Goal: Task Accomplishment & Management: Complete application form

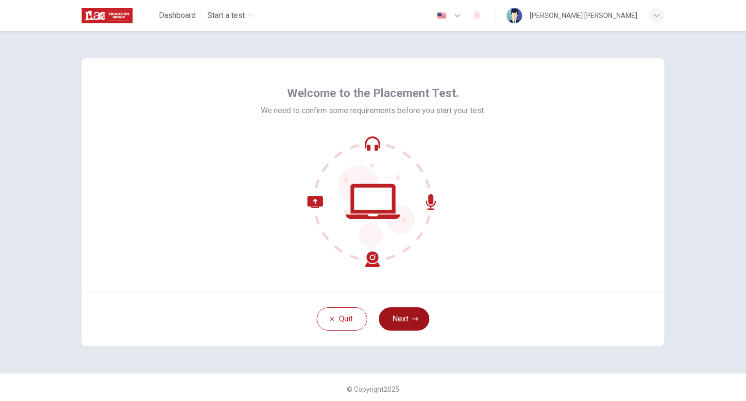
click at [398, 314] on button "Next" at bounding box center [404, 318] width 51 height 23
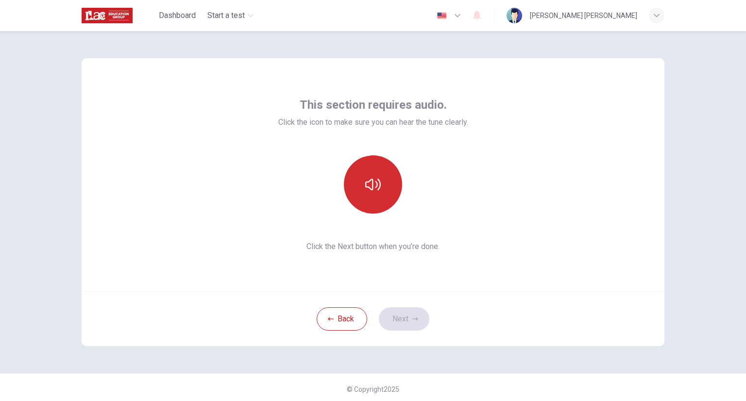
click at [379, 180] on button "button" at bounding box center [373, 184] width 58 height 58
click at [373, 208] on button "button" at bounding box center [373, 184] width 58 height 58
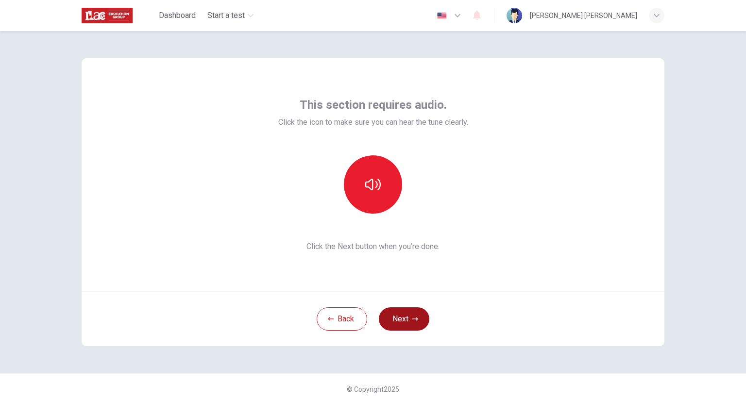
click at [406, 321] on button "Next" at bounding box center [404, 318] width 51 height 23
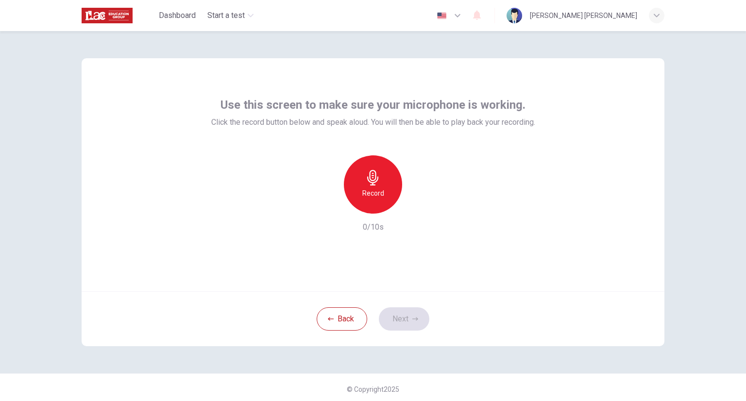
click at [381, 186] on div "Record" at bounding box center [373, 184] width 58 height 58
click at [358, 187] on div "Stop" at bounding box center [373, 184] width 58 height 58
click at [412, 211] on div "button" at bounding box center [418, 206] width 16 height 16
click at [412, 212] on div "button" at bounding box center [418, 206] width 16 height 16
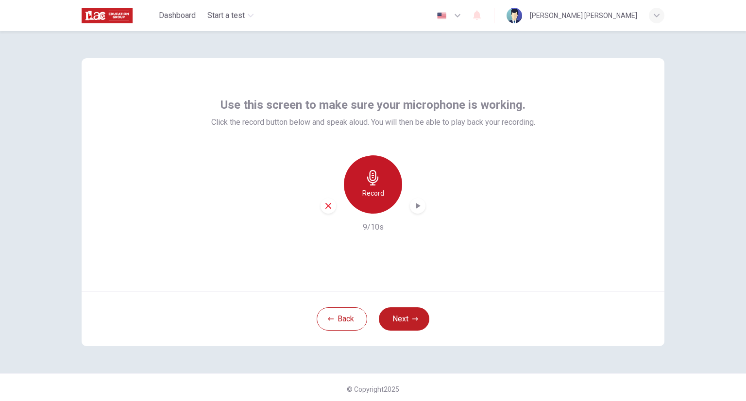
click at [389, 202] on div "Record" at bounding box center [373, 184] width 58 height 58
click at [388, 203] on div "Stop" at bounding box center [373, 184] width 58 height 58
click at [418, 206] on icon "button" at bounding box center [418, 206] width 10 height 10
click at [375, 183] on icon "button" at bounding box center [373, 178] width 16 height 16
click at [374, 185] on icon "button" at bounding box center [373, 178] width 16 height 16
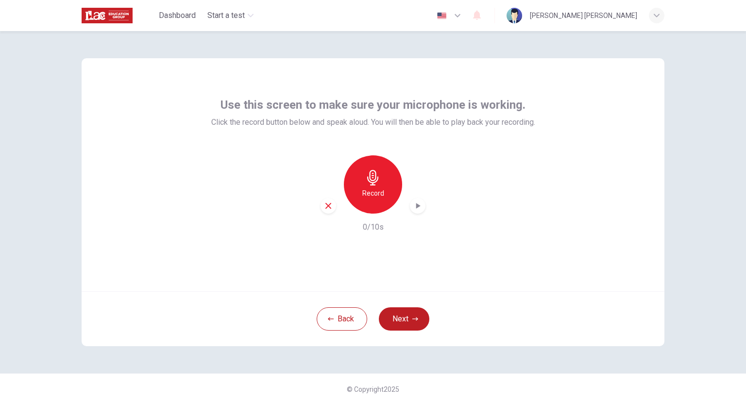
click at [421, 205] on div "button" at bounding box center [418, 206] width 16 height 16
click at [330, 207] on div "button" at bounding box center [329, 206] width 16 height 16
click at [357, 198] on div "Record" at bounding box center [373, 184] width 58 height 58
click at [374, 193] on h6 "Stop" at bounding box center [373, 193] width 15 height 12
click at [410, 203] on div "button" at bounding box center [418, 206] width 16 height 16
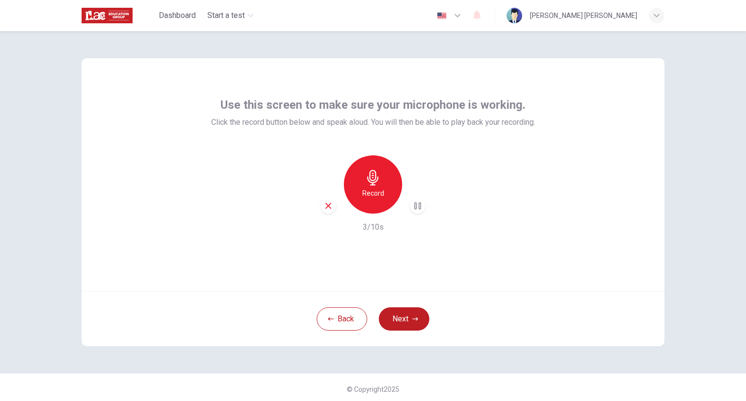
click at [413, 203] on icon "button" at bounding box center [418, 206] width 10 height 10
click at [409, 321] on button "Next" at bounding box center [404, 318] width 51 height 23
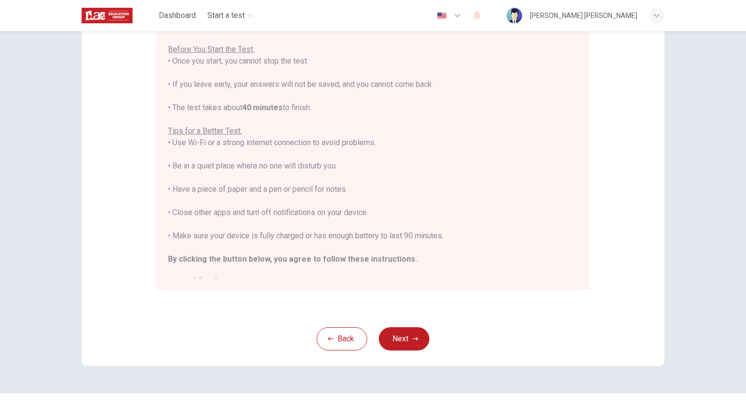
scroll to position [116, 0]
click at [406, 337] on button "Next" at bounding box center [404, 338] width 51 height 23
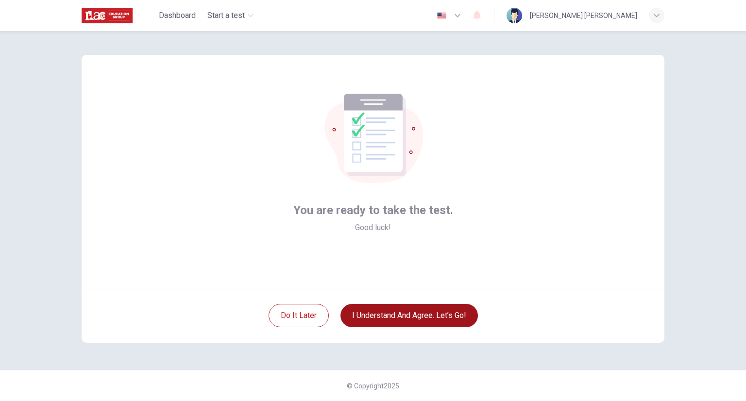
click at [390, 313] on button "I understand and agree. Let’s go!" at bounding box center [409, 315] width 137 height 23
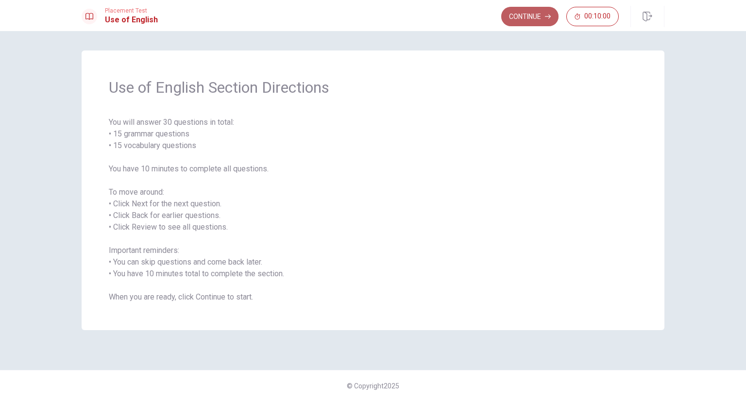
click at [532, 21] on button "Continue" at bounding box center [529, 16] width 57 height 19
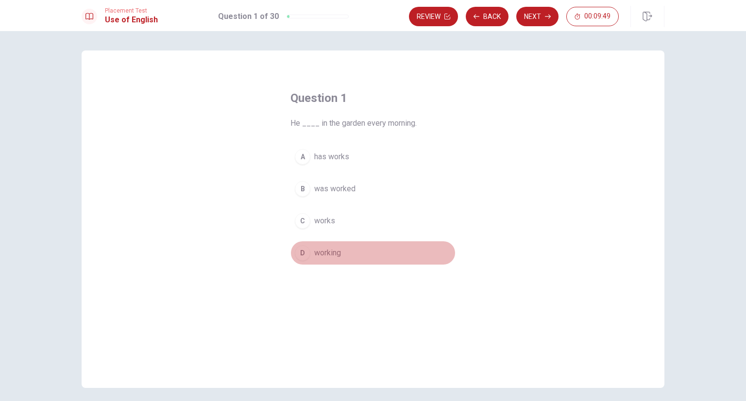
click at [310, 254] on button "D working" at bounding box center [372, 253] width 165 height 24
click at [305, 249] on div "D" at bounding box center [303, 253] width 16 height 16
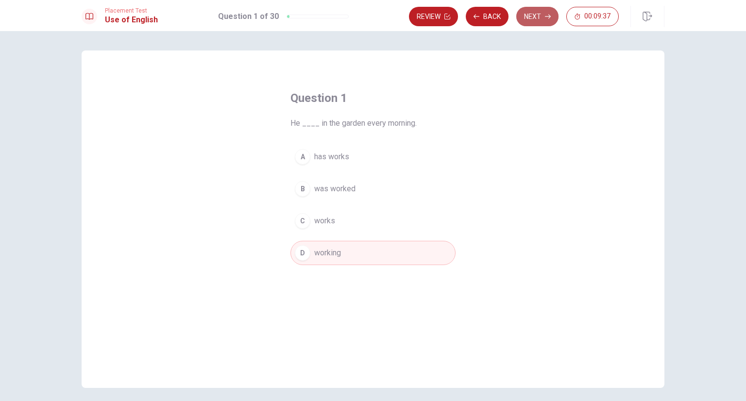
click at [544, 17] on button "Next" at bounding box center [537, 16] width 42 height 19
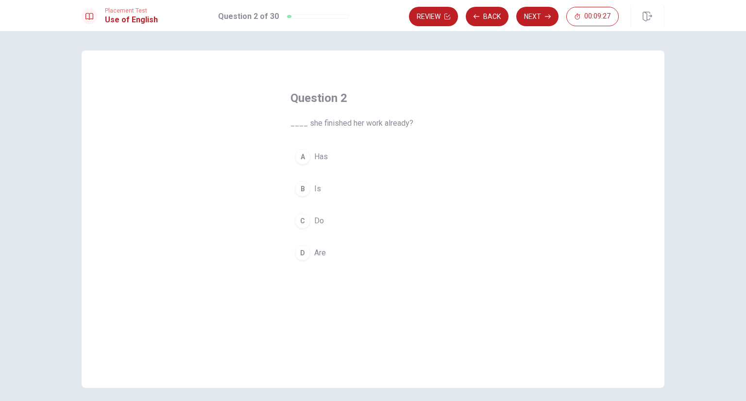
click at [298, 191] on div "B" at bounding box center [303, 189] width 16 height 16
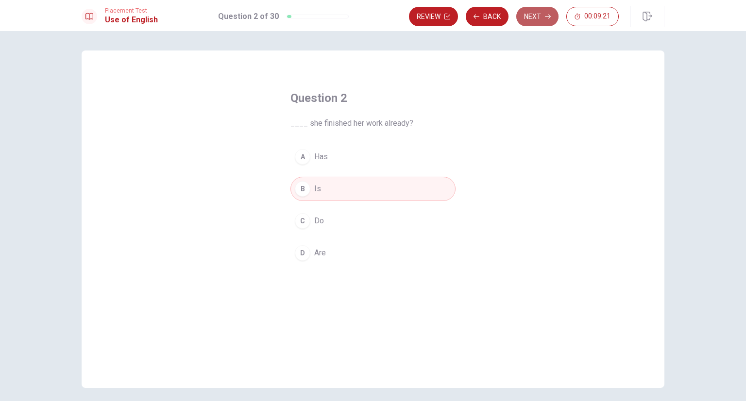
click at [541, 19] on button "Next" at bounding box center [537, 16] width 42 height 19
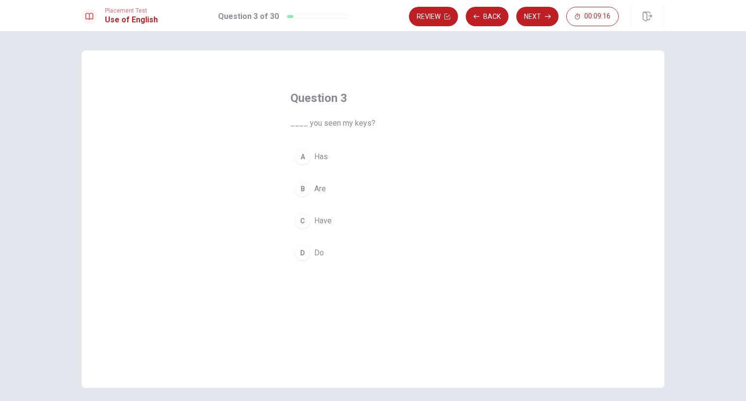
click at [301, 253] on div "D" at bounding box center [303, 253] width 16 height 16
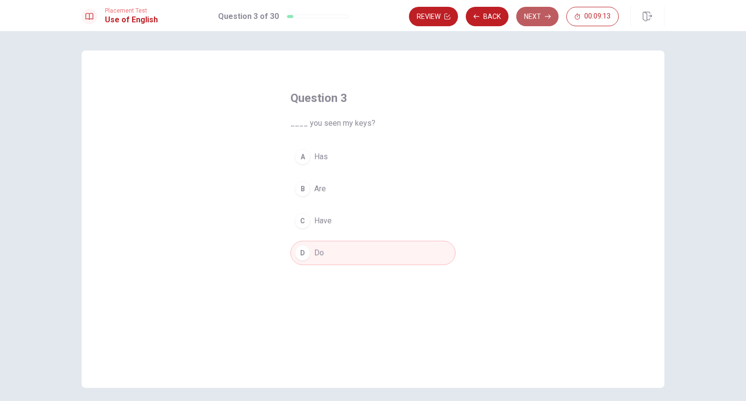
click at [536, 18] on button "Next" at bounding box center [537, 16] width 42 height 19
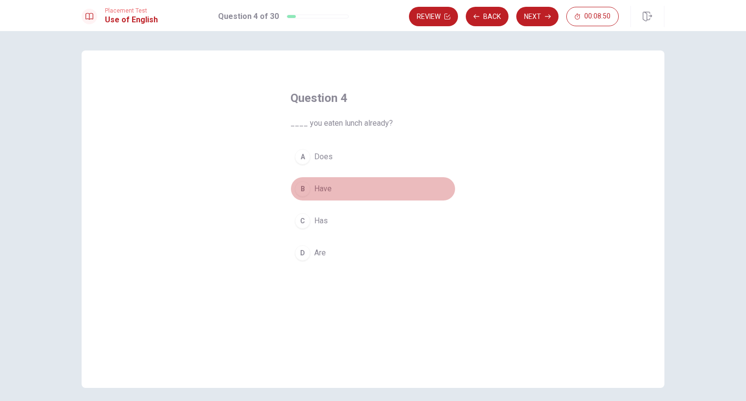
click at [303, 192] on div "B" at bounding box center [303, 189] width 16 height 16
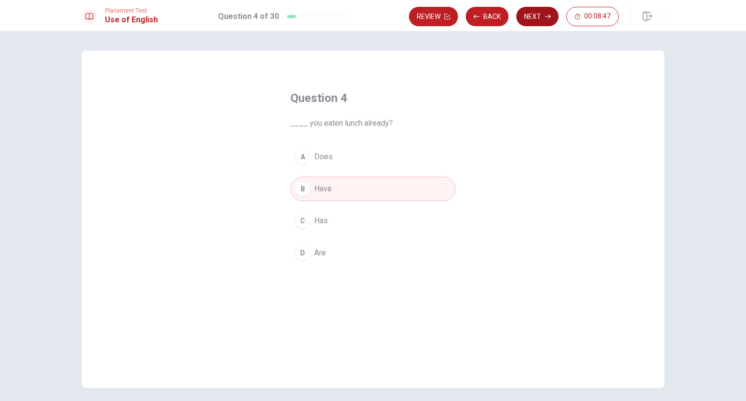
click at [528, 14] on button "Next" at bounding box center [537, 16] width 42 height 19
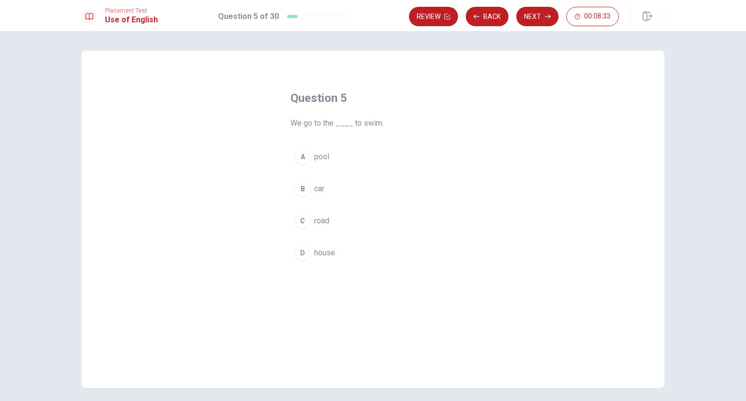
click at [299, 159] on div "A" at bounding box center [303, 157] width 16 height 16
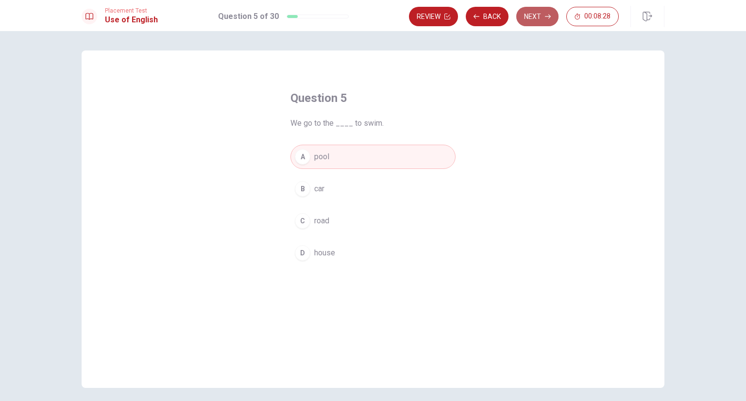
click at [538, 23] on button "Next" at bounding box center [537, 16] width 42 height 19
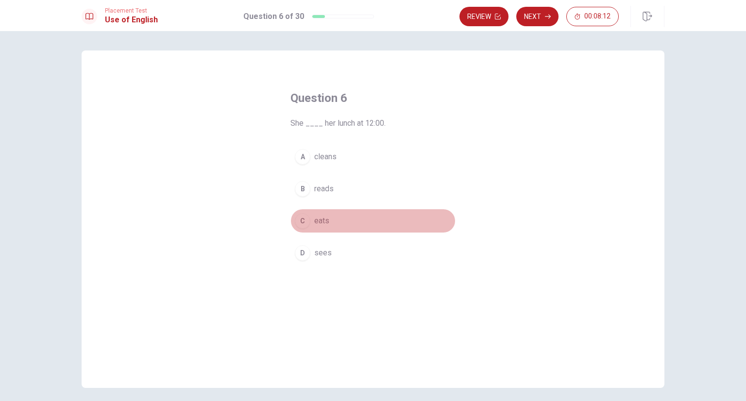
click at [305, 226] on div "C" at bounding box center [303, 221] width 16 height 16
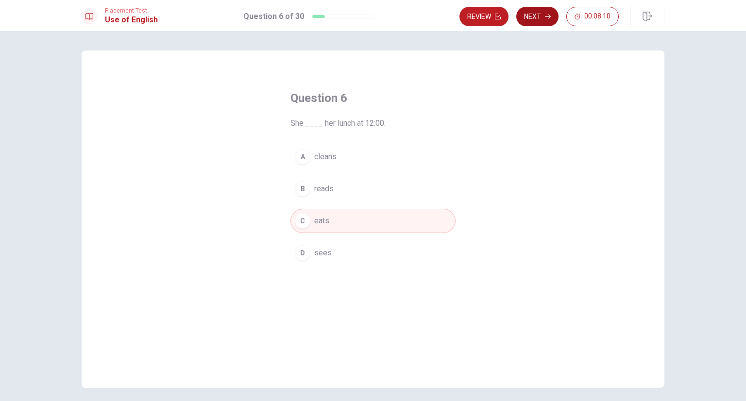
click at [541, 18] on button "Next" at bounding box center [537, 16] width 42 height 19
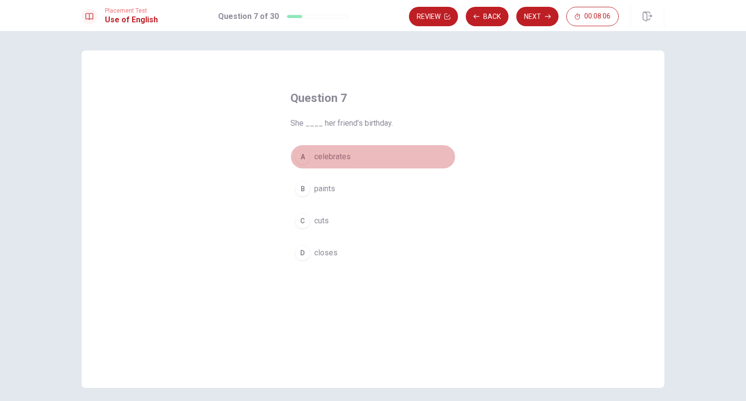
click at [299, 159] on div "A" at bounding box center [303, 157] width 16 height 16
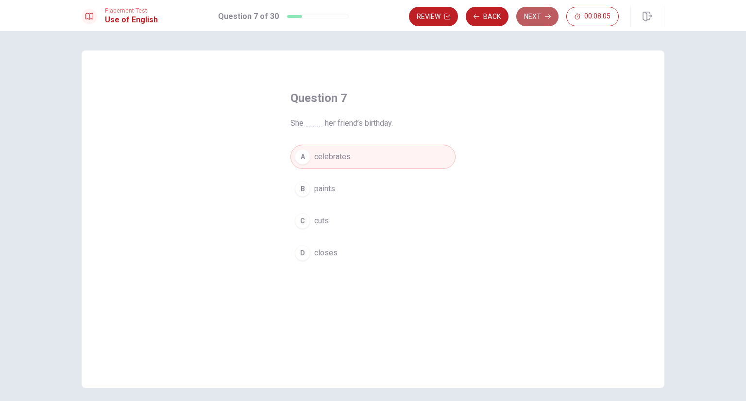
click at [536, 18] on button "Next" at bounding box center [537, 16] width 42 height 19
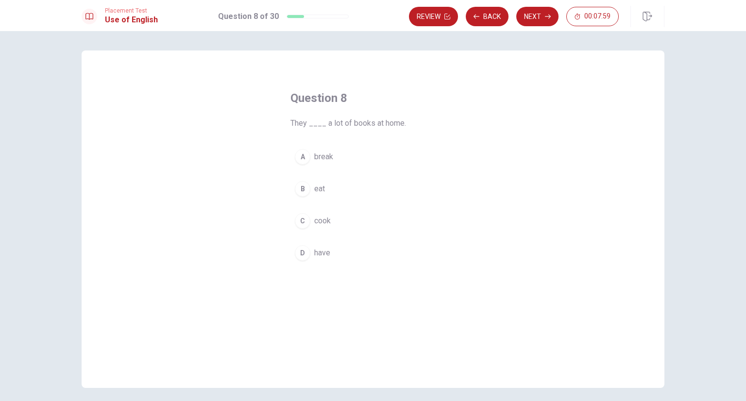
click at [299, 253] on div "D" at bounding box center [303, 253] width 16 height 16
click at [535, 14] on button "Next" at bounding box center [537, 16] width 42 height 19
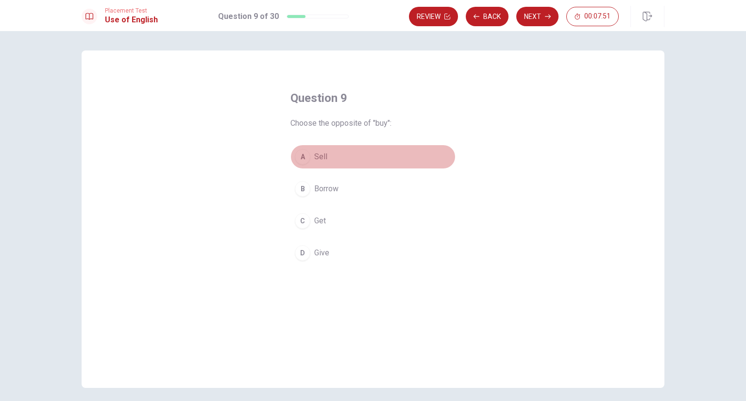
click at [301, 153] on div "A" at bounding box center [303, 157] width 16 height 16
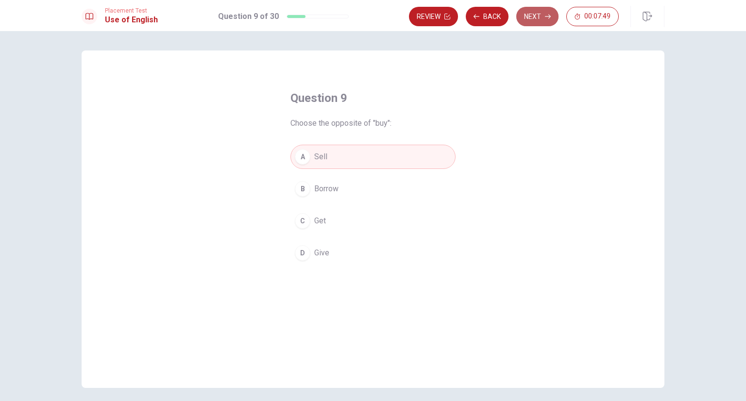
click at [536, 24] on button "Next" at bounding box center [537, 16] width 42 height 19
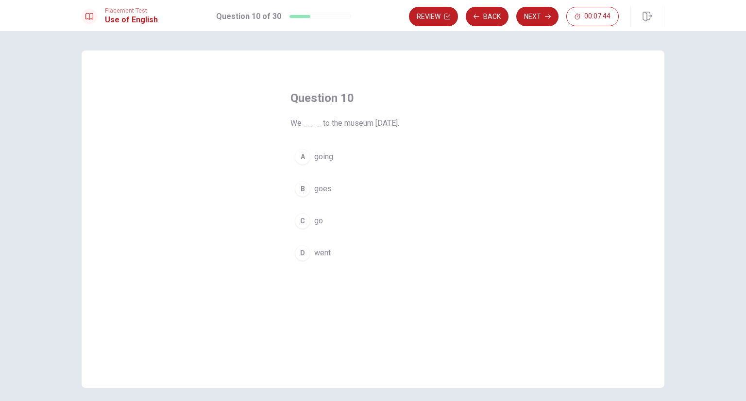
click at [299, 248] on div "D" at bounding box center [303, 253] width 16 height 16
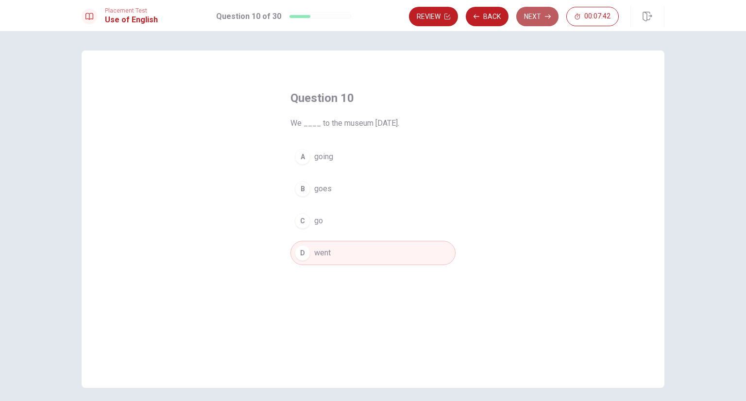
click at [530, 16] on button "Next" at bounding box center [537, 16] width 42 height 19
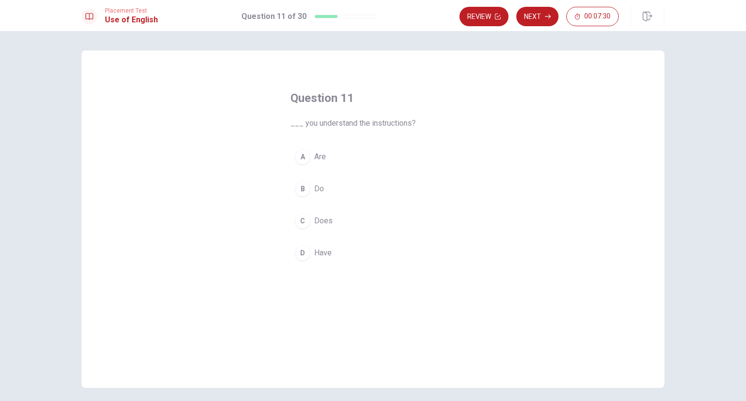
click at [301, 191] on div "B" at bounding box center [303, 189] width 16 height 16
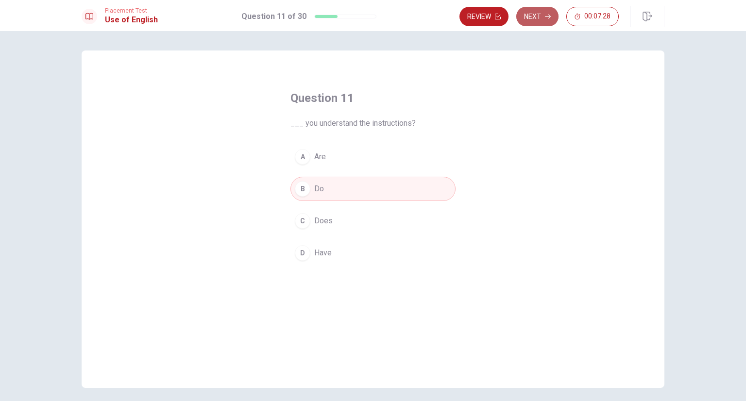
click at [548, 14] on icon "button" at bounding box center [548, 17] width 6 height 6
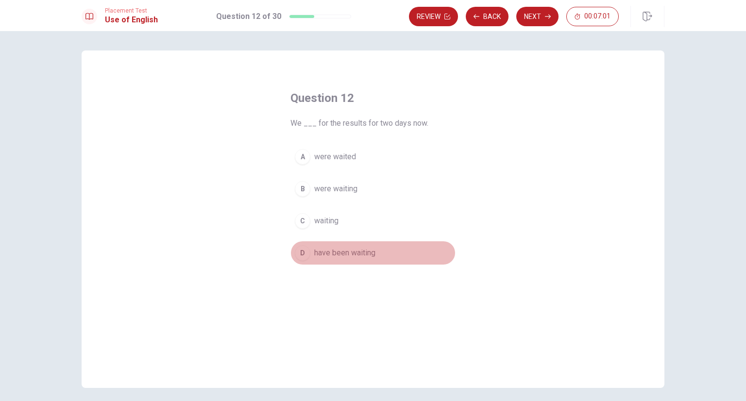
click at [299, 253] on div "D" at bounding box center [303, 253] width 16 height 16
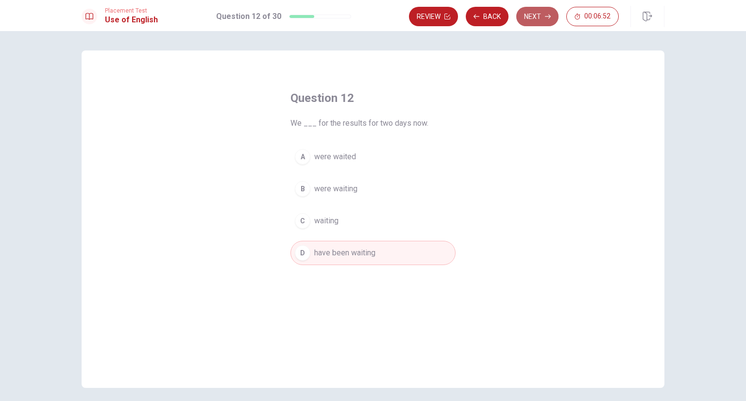
click at [536, 21] on button "Next" at bounding box center [537, 16] width 42 height 19
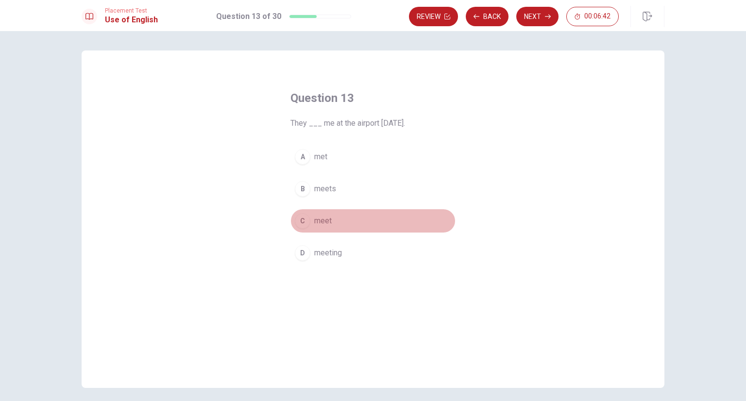
click at [299, 224] on div "C" at bounding box center [303, 221] width 16 height 16
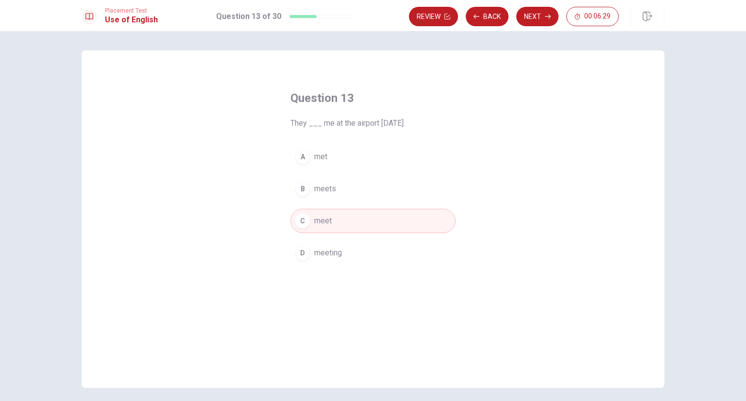
click at [299, 156] on div "A" at bounding box center [303, 157] width 16 height 16
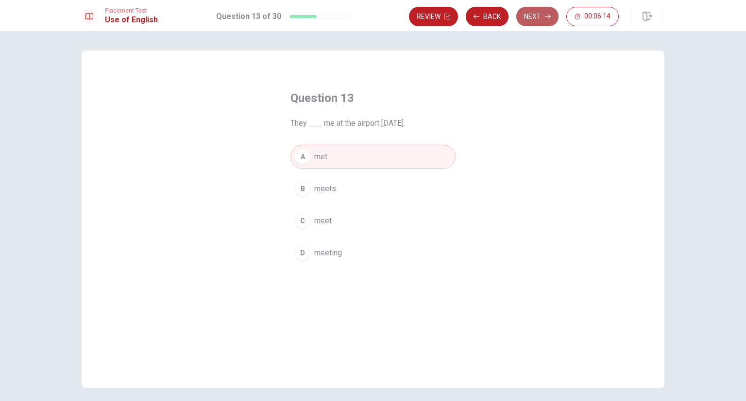
click at [549, 14] on icon "button" at bounding box center [548, 17] width 6 height 6
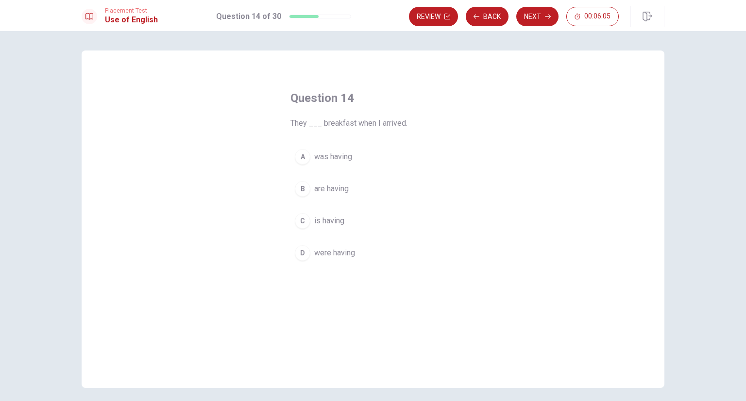
click at [314, 254] on span "were having" at bounding box center [334, 253] width 41 height 12
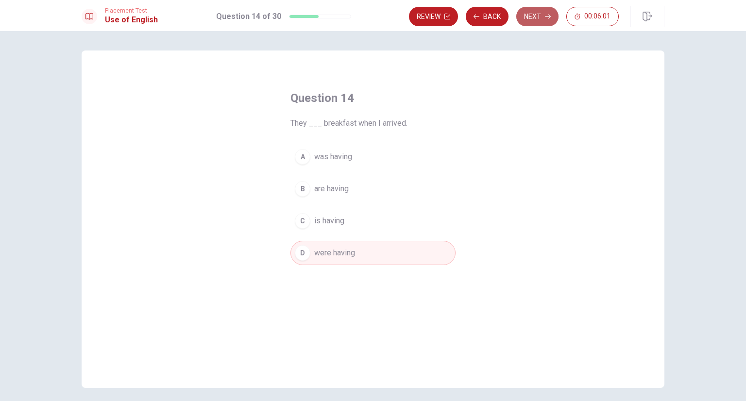
click at [535, 18] on button "Next" at bounding box center [537, 16] width 42 height 19
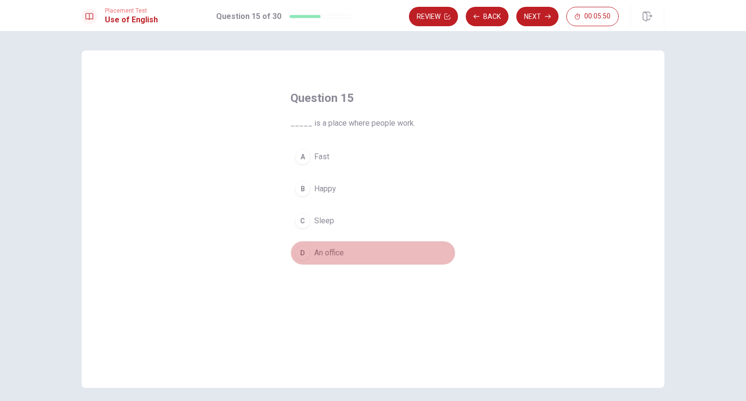
click at [297, 255] on div "D" at bounding box center [303, 253] width 16 height 16
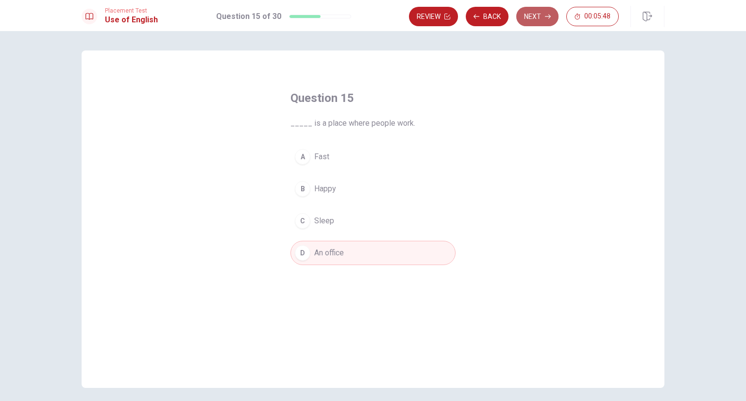
click at [544, 17] on button "Next" at bounding box center [537, 16] width 42 height 19
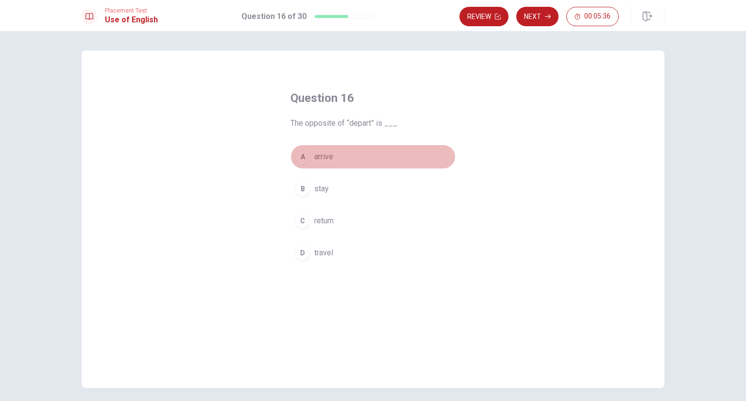
click at [300, 159] on div "A" at bounding box center [303, 157] width 16 height 16
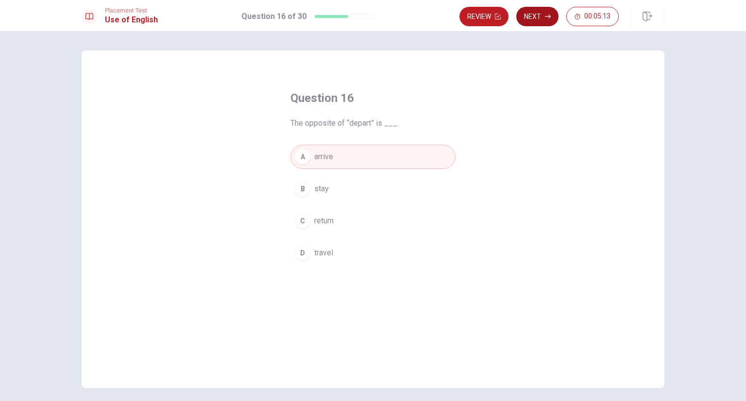
click at [526, 20] on button "Next" at bounding box center [537, 16] width 42 height 19
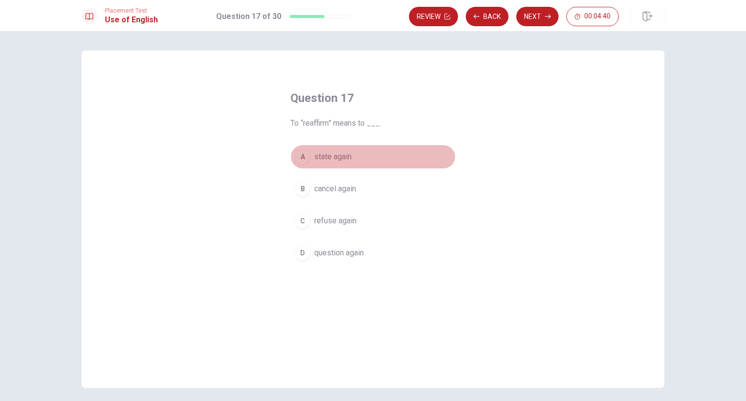
click at [293, 164] on button "A state again" at bounding box center [372, 157] width 165 height 24
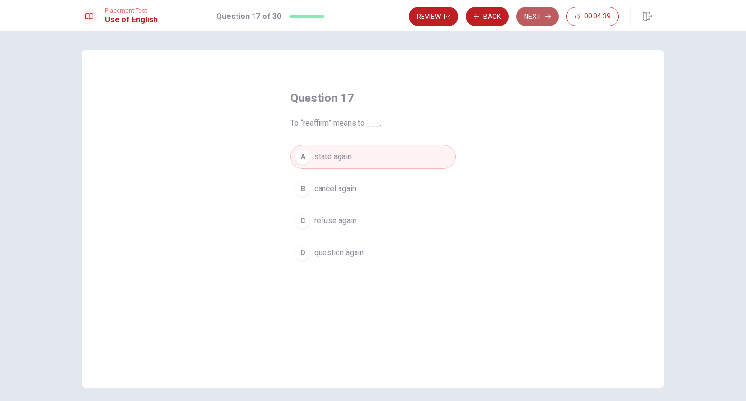
click at [532, 17] on button "Next" at bounding box center [537, 16] width 42 height 19
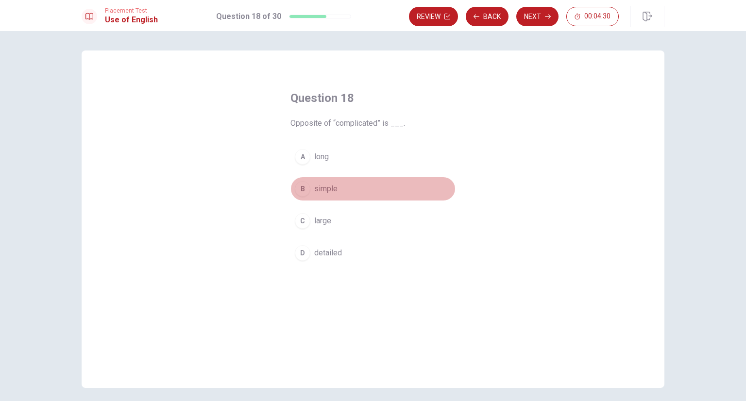
click at [309, 188] on button "B simple" at bounding box center [372, 189] width 165 height 24
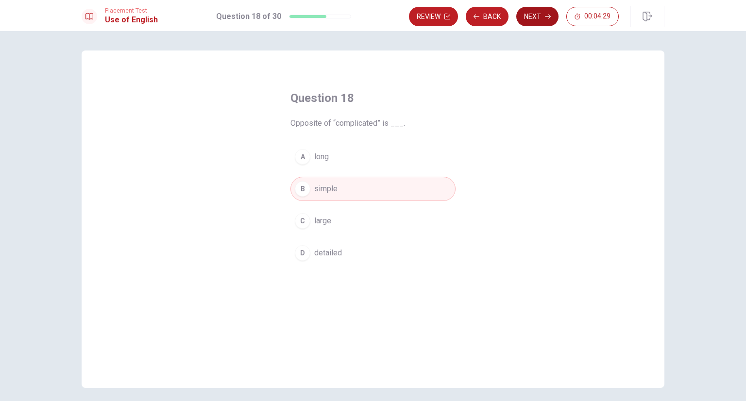
click at [532, 18] on button "Next" at bounding box center [537, 16] width 42 height 19
click at [302, 160] on div "A" at bounding box center [303, 157] width 16 height 16
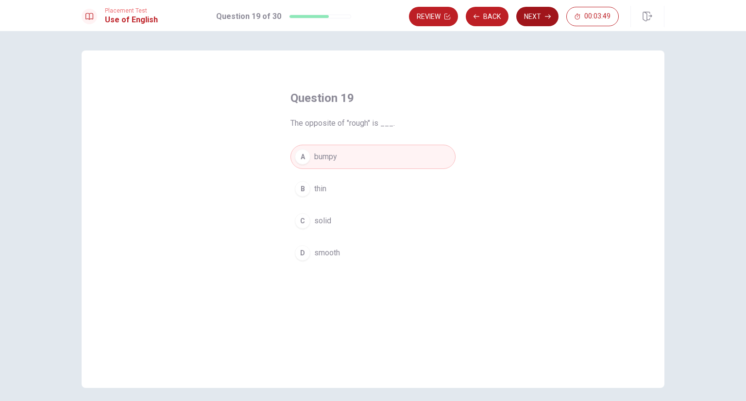
click at [530, 12] on button "Next" at bounding box center [537, 16] width 42 height 19
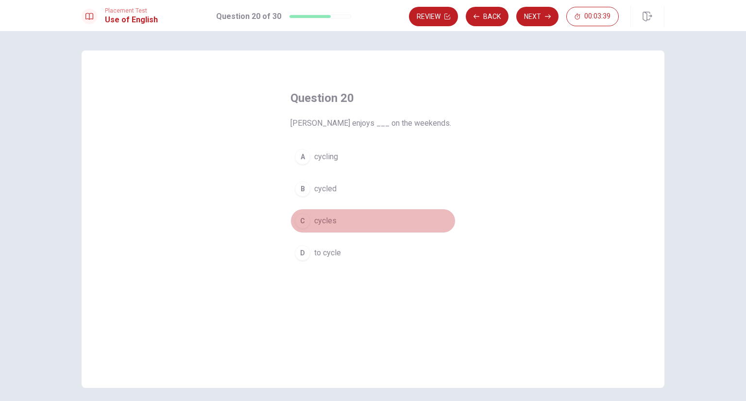
click at [300, 222] on div "C" at bounding box center [303, 221] width 16 height 16
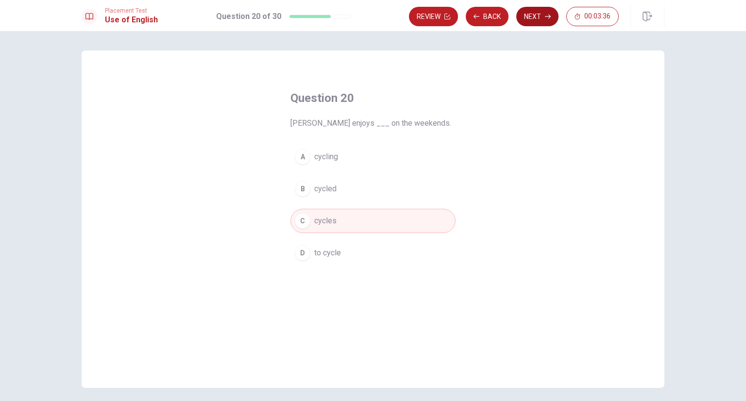
click at [531, 18] on button "Next" at bounding box center [537, 16] width 42 height 19
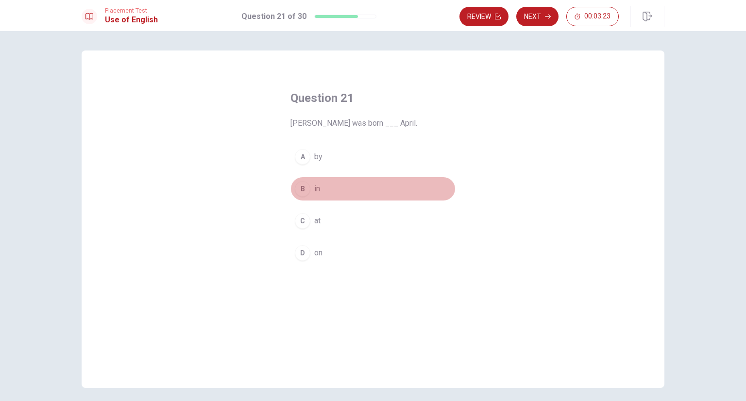
click at [290, 195] on button "B in" at bounding box center [372, 189] width 165 height 24
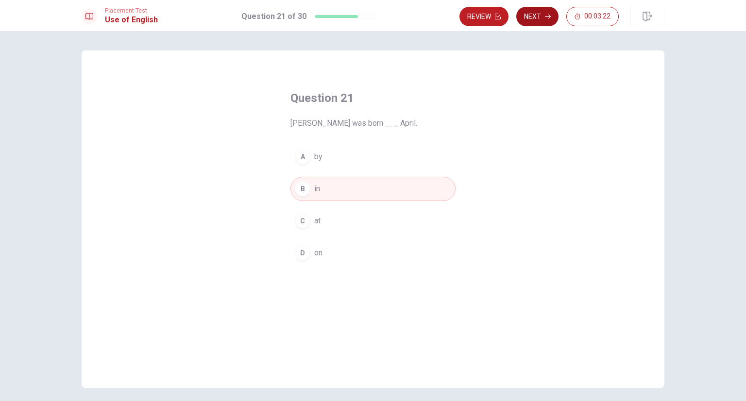
click at [545, 17] on icon "button" at bounding box center [548, 17] width 6 height 6
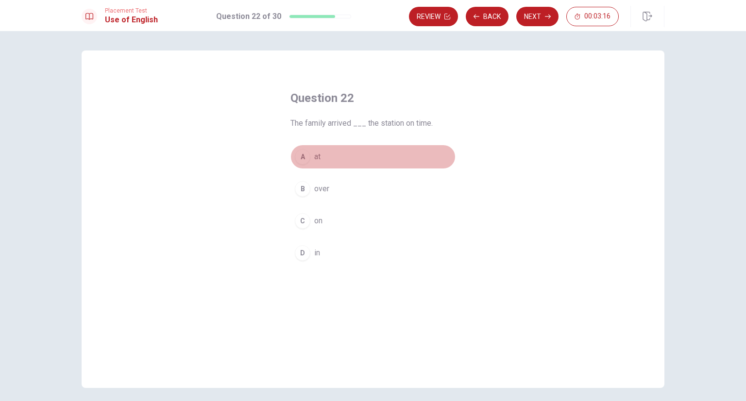
click at [303, 156] on div "A" at bounding box center [303, 157] width 16 height 16
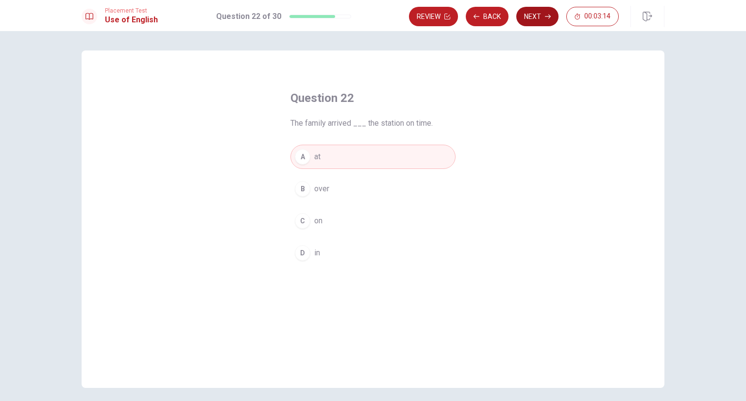
click at [536, 16] on button "Next" at bounding box center [537, 16] width 42 height 19
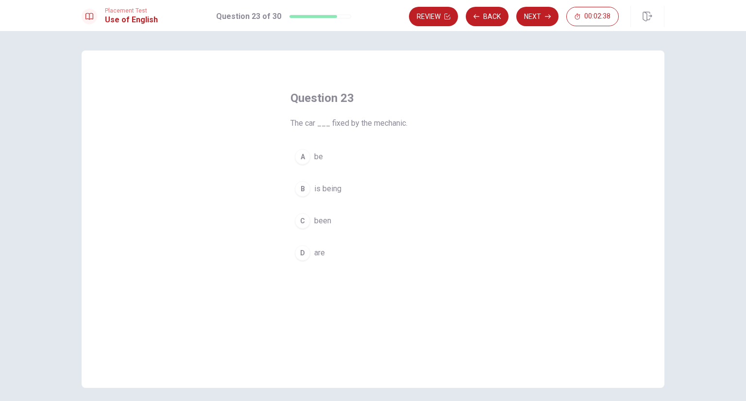
click at [297, 224] on div "C" at bounding box center [303, 221] width 16 height 16
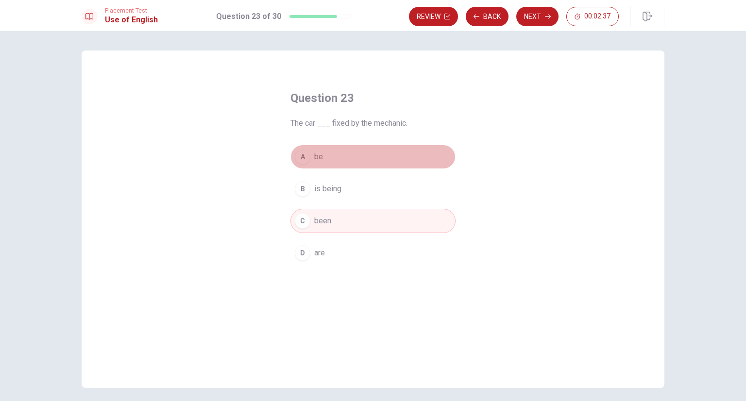
click at [304, 156] on div "A" at bounding box center [303, 157] width 16 height 16
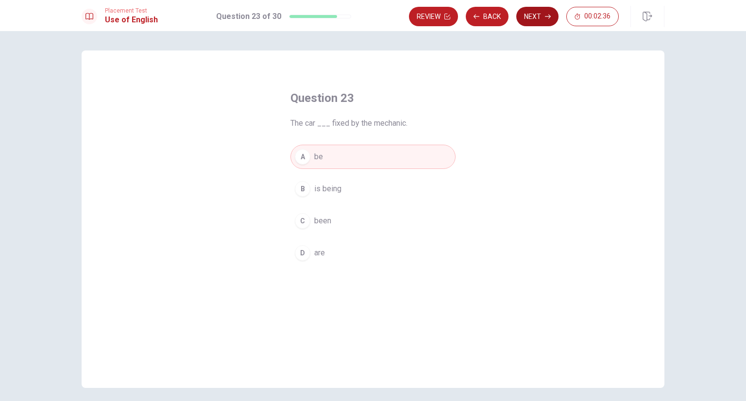
click at [552, 9] on button "Next" at bounding box center [537, 16] width 42 height 19
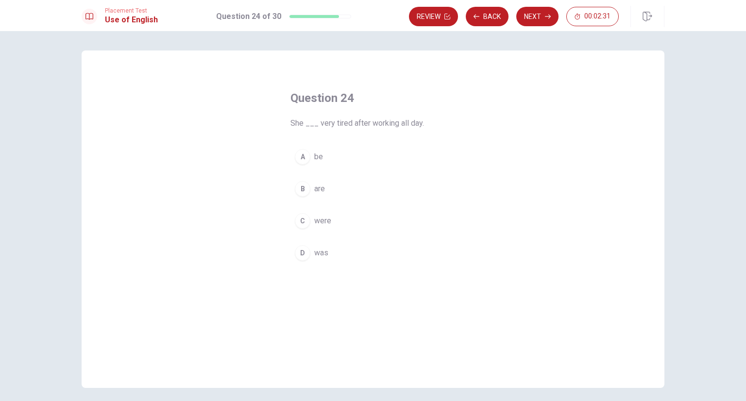
click at [305, 253] on div "D" at bounding box center [303, 253] width 16 height 16
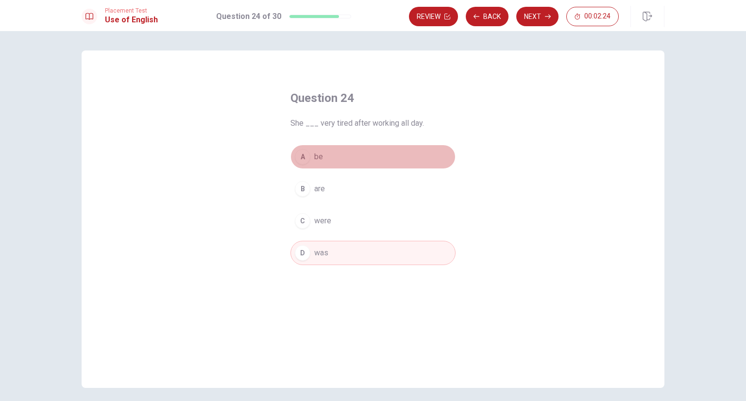
click at [302, 159] on div "A" at bounding box center [303, 157] width 16 height 16
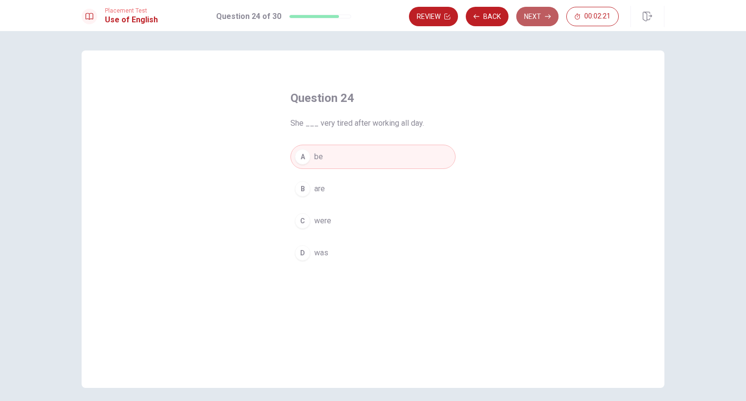
click at [540, 25] on button "Next" at bounding box center [537, 16] width 42 height 19
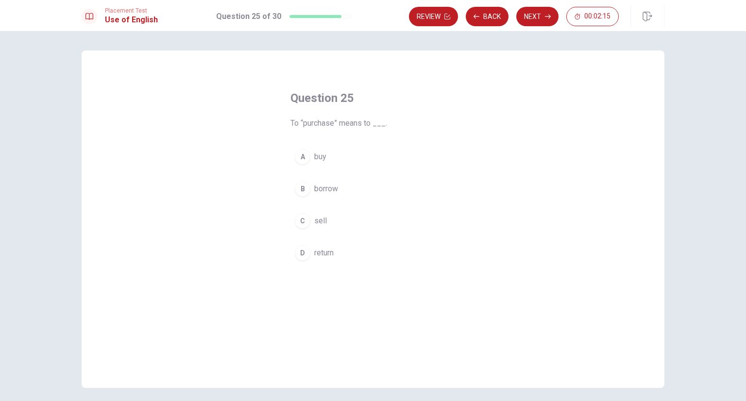
click at [297, 162] on div "A" at bounding box center [303, 157] width 16 height 16
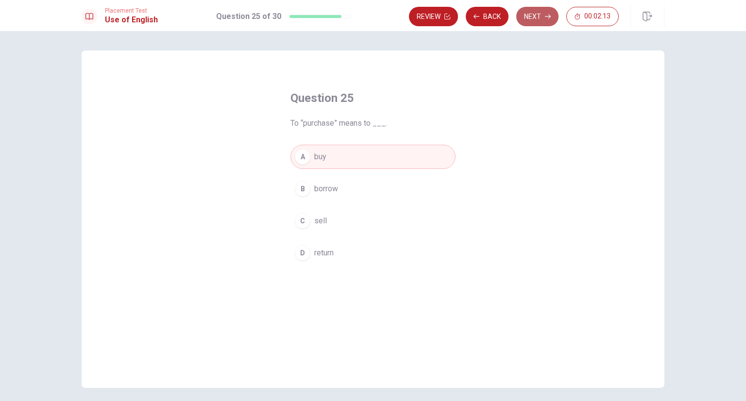
click at [542, 18] on button "Next" at bounding box center [537, 16] width 42 height 19
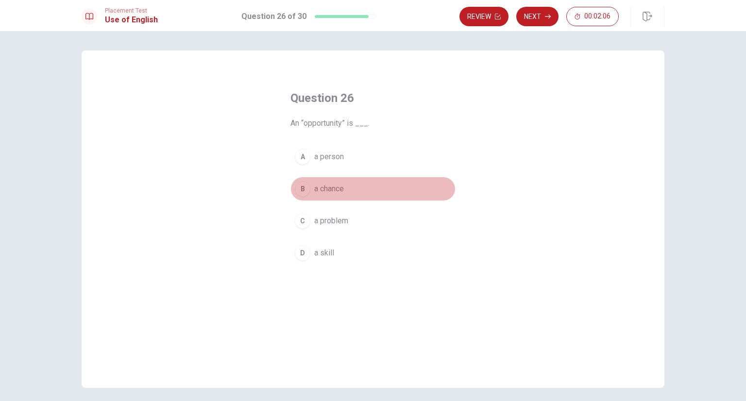
click at [298, 190] on div "B" at bounding box center [303, 189] width 16 height 16
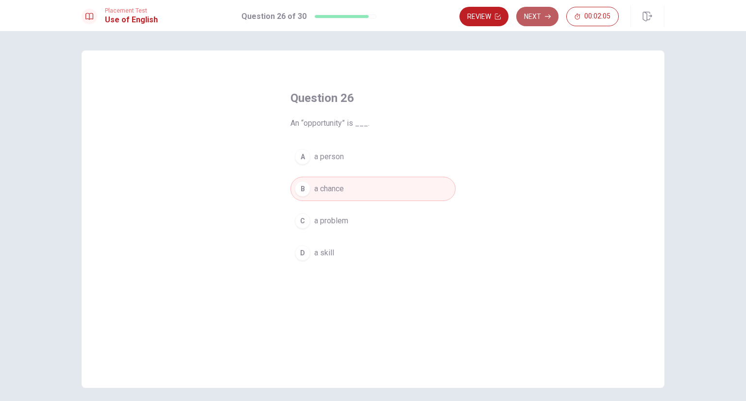
click at [524, 17] on button "Next" at bounding box center [537, 16] width 42 height 19
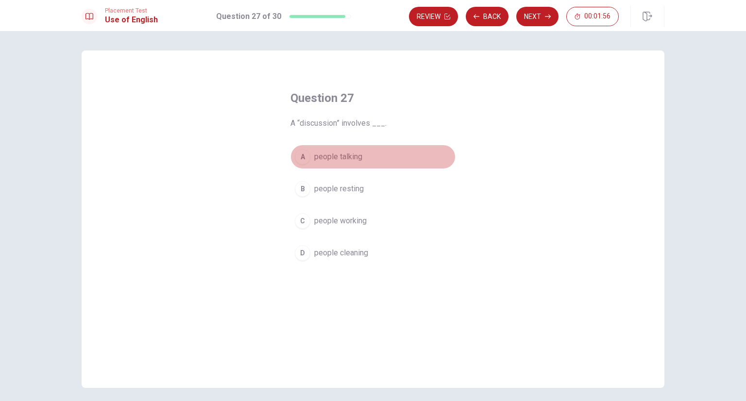
click at [299, 161] on div "A" at bounding box center [303, 157] width 16 height 16
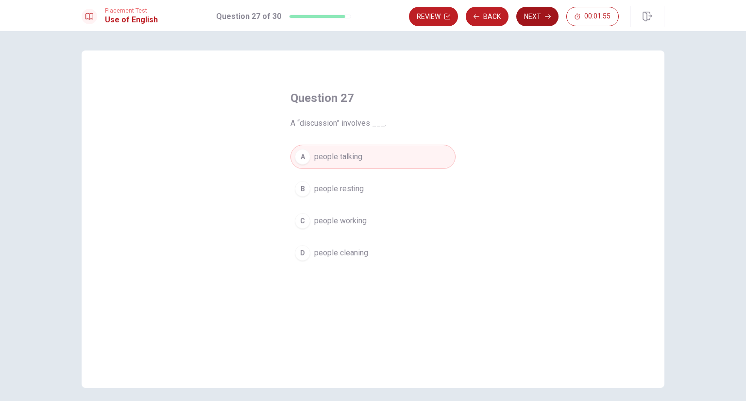
click at [530, 17] on button "Next" at bounding box center [537, 16] width 42 height 19
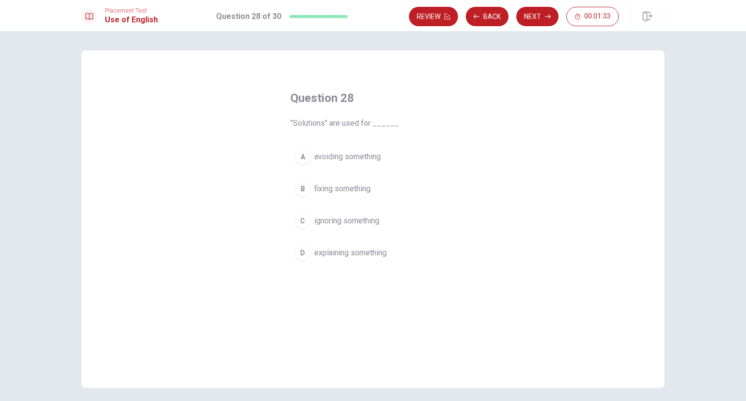
click at [303, 159] on div "A" at bounding box center [303, 157] width 16 height 16
click at [537, 12] on button "Next" at bounding box center [537, 16] width 42 height 19
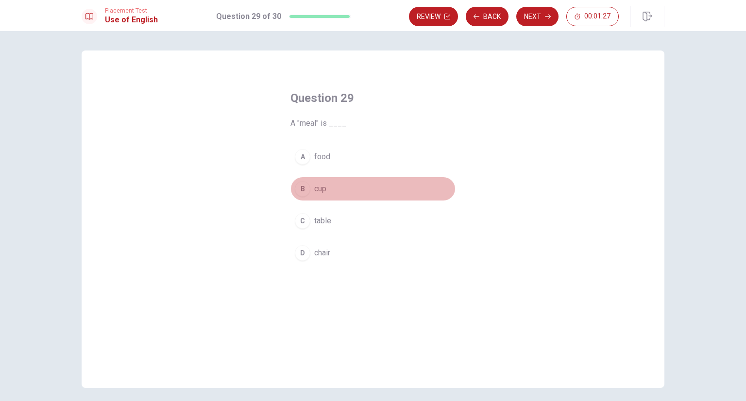
click at [303, 187] on div "B" at bounding box center [303, 189] width 16 height 16
click at [295, 154] on div "A" at bounding box center [303, 157] width 16 height 16
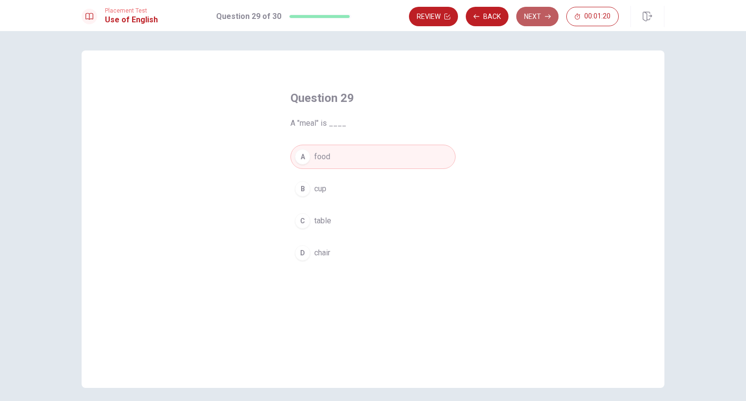
click at [540, 14] on button "Next" at bounding box center [537, 16] width 42 height 19
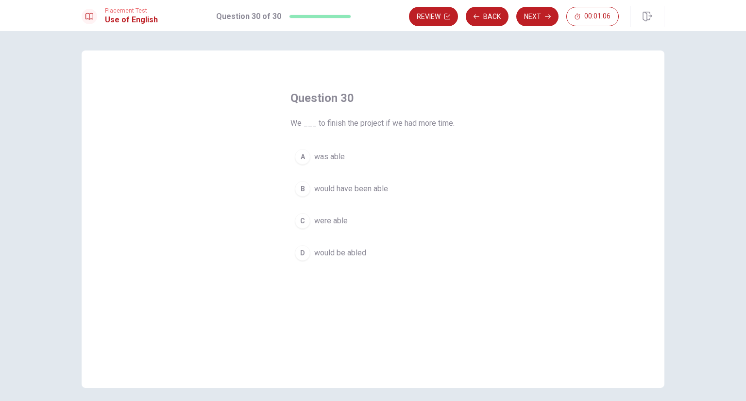
click at [300, 229] on div "C" at bounding box center [303, 221] width 16 height 16
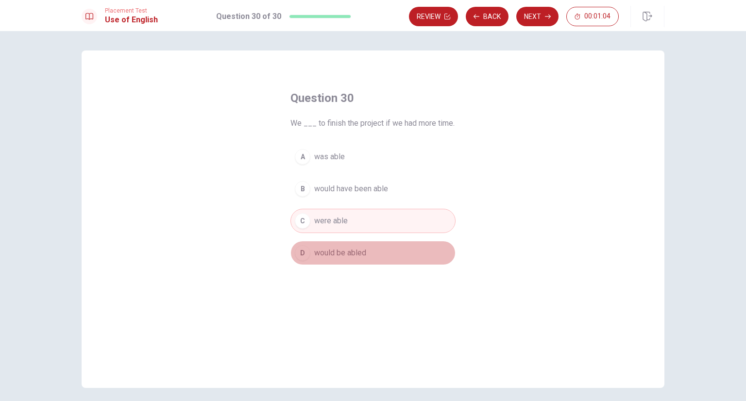
click at [314, 259] on span "would be abled" at bounding box center [340, 253] width 52 height 12
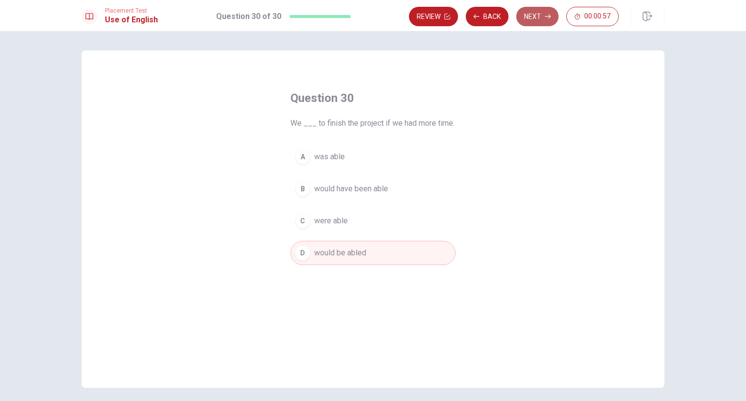
click at [541, 23] on button "Next" at bounding box center [537, 16] width 42 height 19
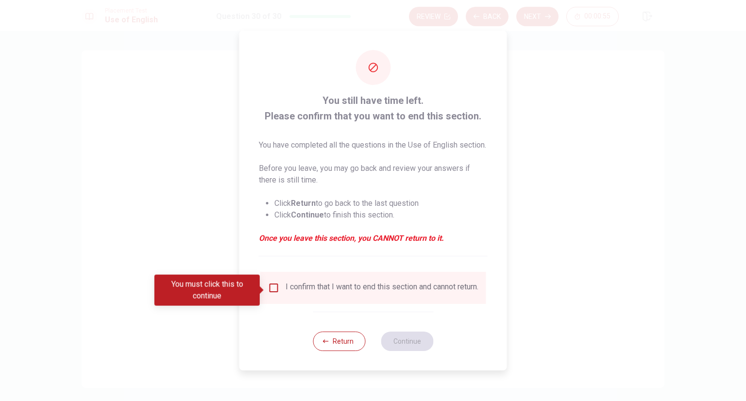
click at [270, 289] on input "You must click this to continue" at bounding box center [274, 288] width 12 height 12
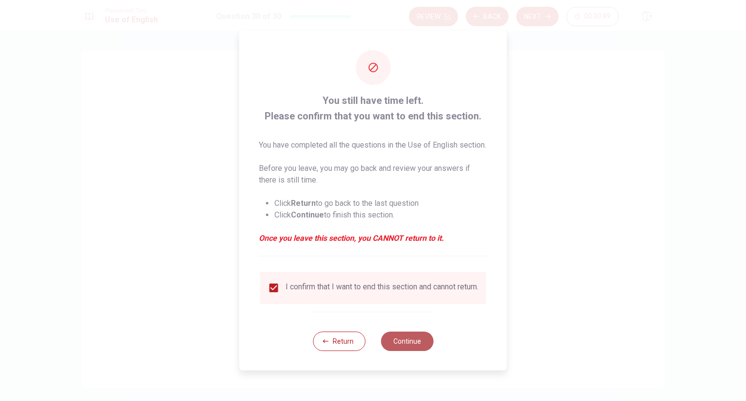
click at [398, 348] on button "Continue" at bounding box center [407, 341] width 52 height 19
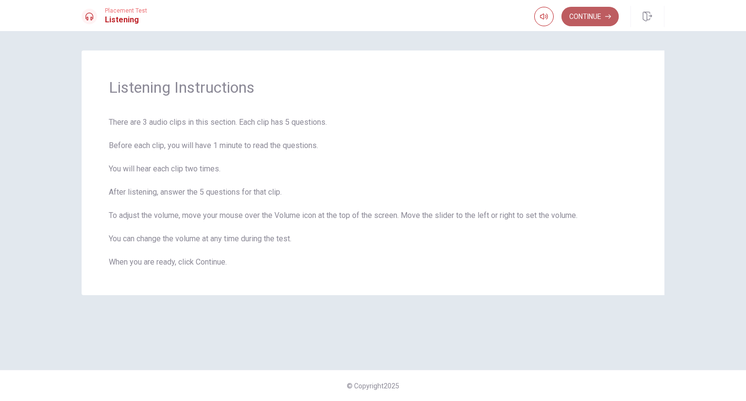
click at [590, 19] on button "Continue" at bounding box center [590, 16] width 57 height 19
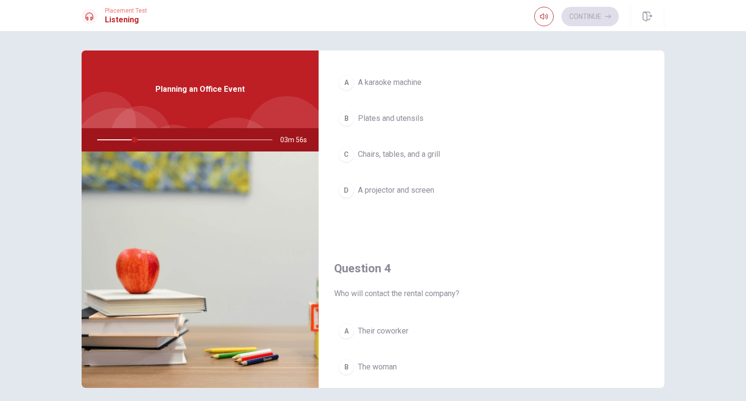
scroll to position [554, 0]
click at [660, 245] on div "Question 1 What activities does the woman suggest? A A meeting and lunch B Play…" at bounding box center [373, 220] width 614 height 338
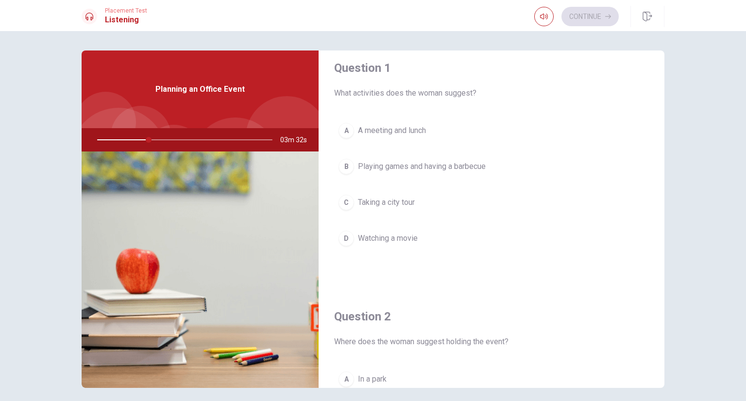
scroll to position [8, 0]
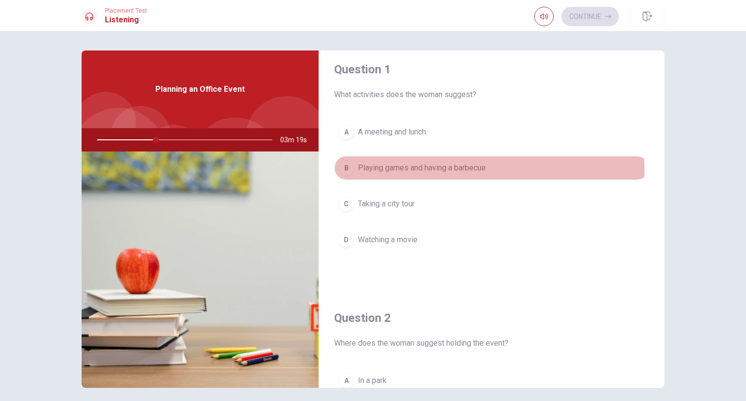
click at [347, 172] on div "B" at bounding box center [347, 168] width 16 height 16
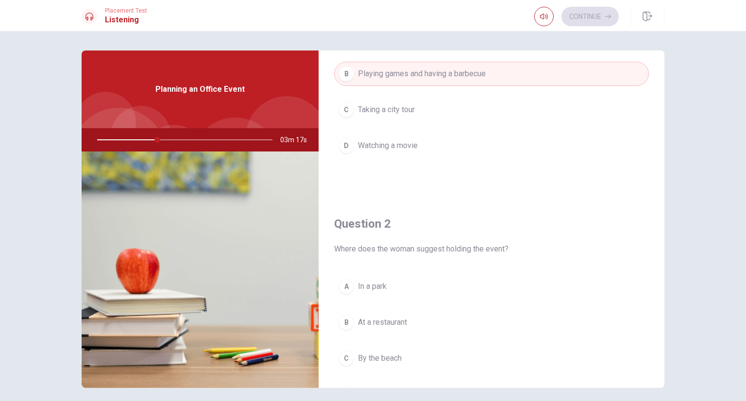
scroll to position [125, 0]
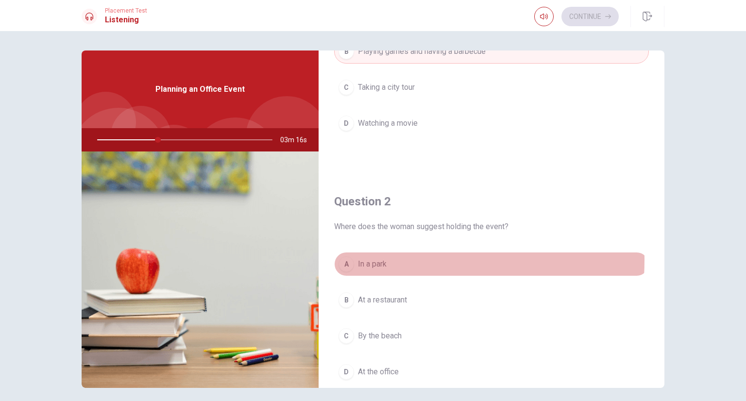
click at [345, 259] on div "A" at bounding box center [347, 264] width 16 height 16
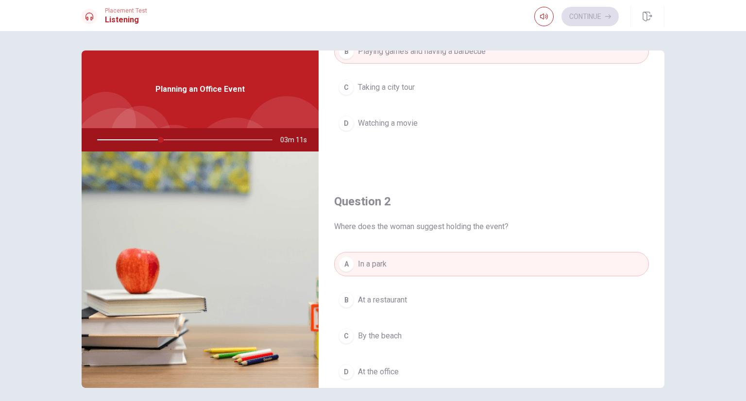
click at [343, 370] on div "D" at bounding box center [347, 372] width 16 height 16
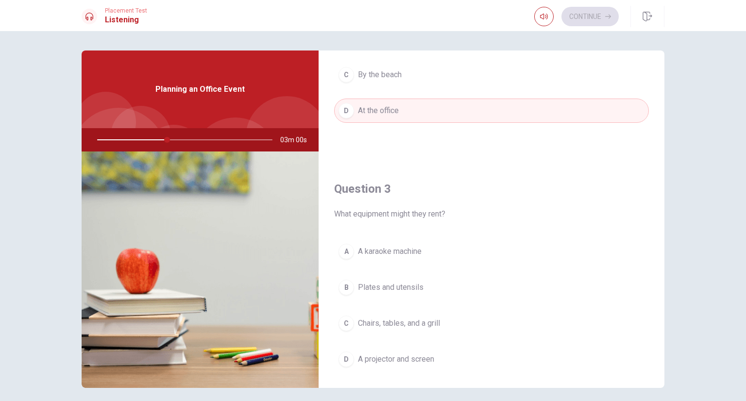
scroll to position [383, 0]
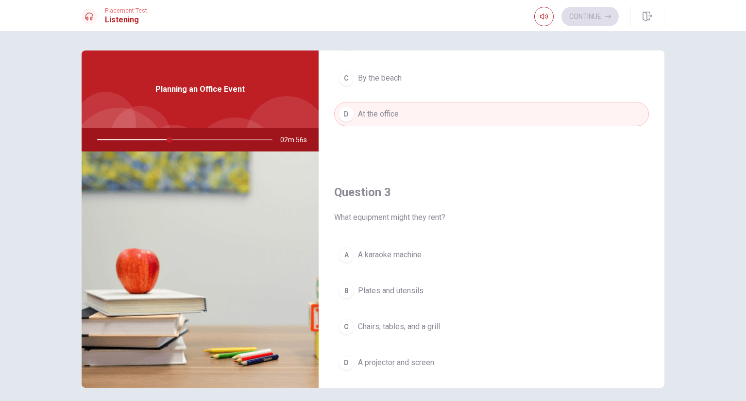
drag, startPoint x: 664, startPoint y: 189, endPoint x: 663, endPoint y: 194, distance: 5.4
click at [663, 194] on div "Question 1 What activities does the woman suggest? A A meeting and lunch B Play…" at bounding box center [373, 220] width 614 height 338
click at [659, 195] on div "Question 1 What activities does the woman suggest? A A meeting and lunch B Play…" at bounding box center [373, 220] width 614 height 338
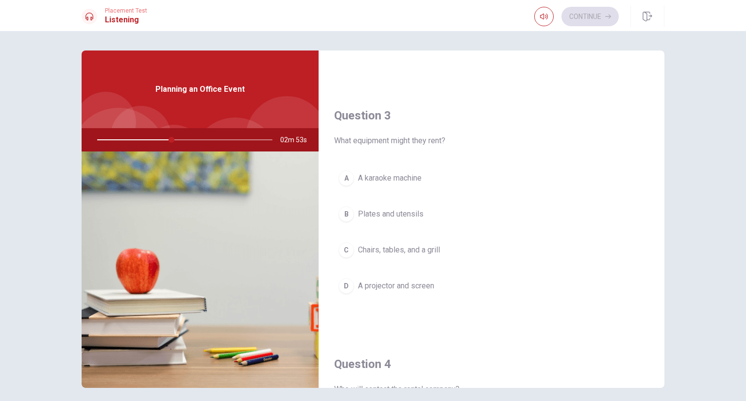
scroll to position [466, 0]
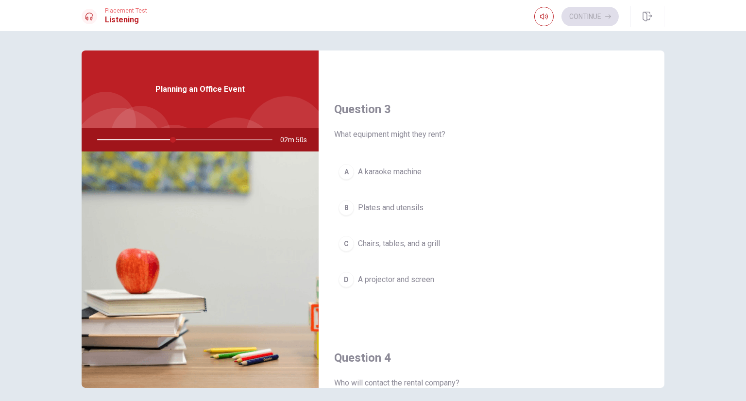
click at [352, 240] on button "C Chairs, tables, and a grill" at bounding box center [491, 244] width 315 height 24
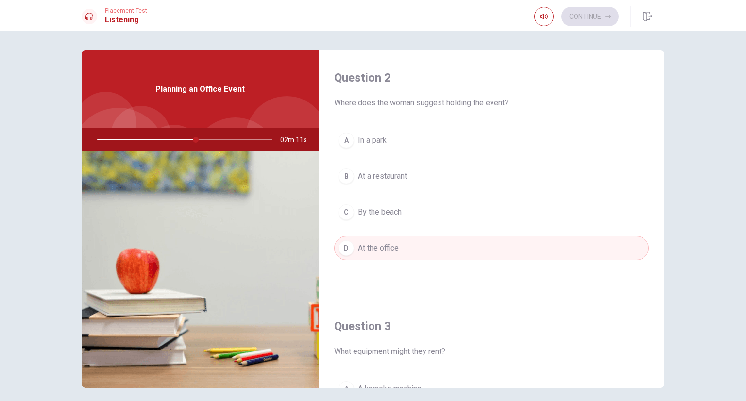
scroll to position [244, 0]
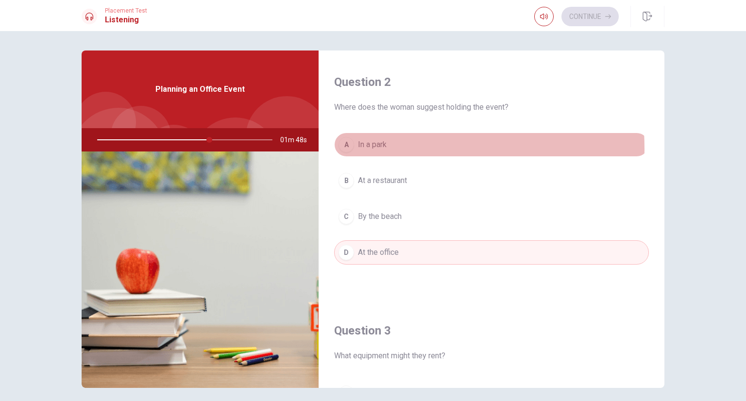
click at [341, 148] on div "A" at bounding box center [347, 145] width 16 height 16
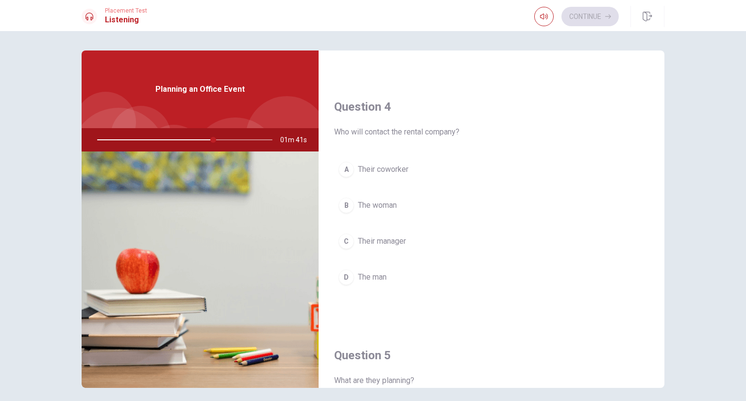
scroll to position [715, 0]
click at [340, 288] on div "A Their coworker B The woman C Their manager D The man" at bounding box center [491, 235] width 315 height 152
click at [344, 281] on div "D" at bounding box center [347, 279] width 16 height 16
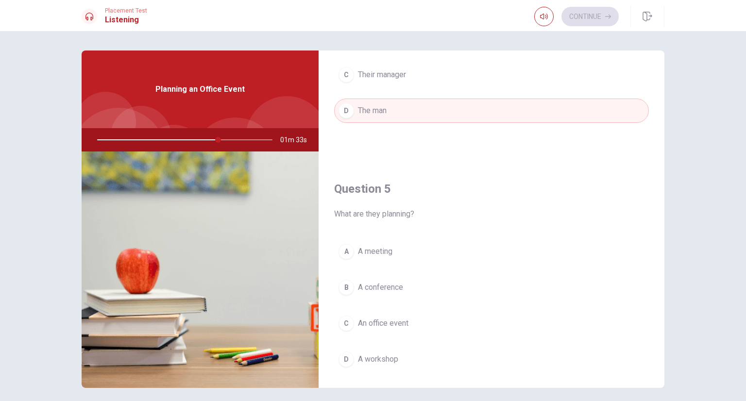
scroll to position [902, 0]
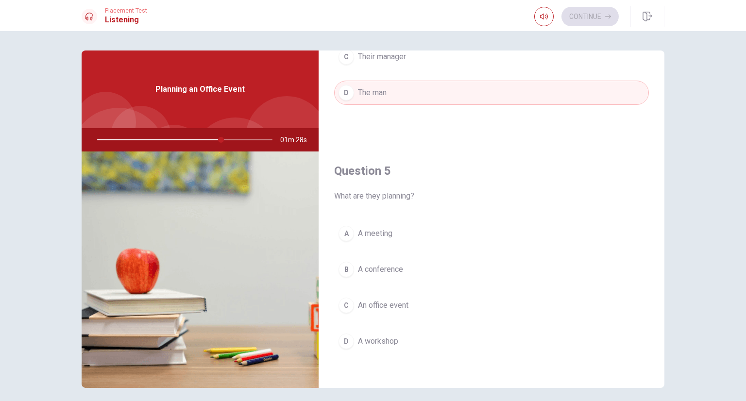
click at [341, 232] on div "A" at bounding box center [347, 234] width 16 height 16
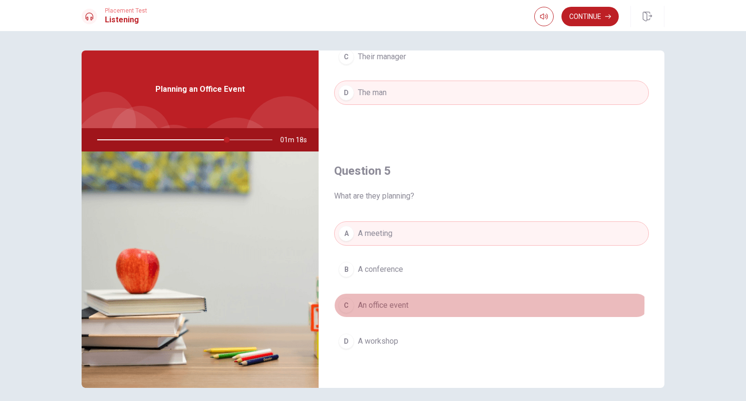
click at [346, 300] on div "C" at bounding box center [347, 306] width 16 height 16
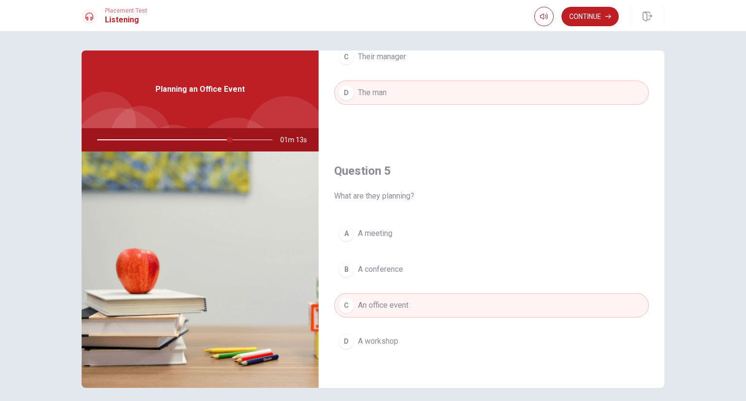
click at [382, 233] on span "A meeting" at bounding box center [375, 234] width 34 height 12
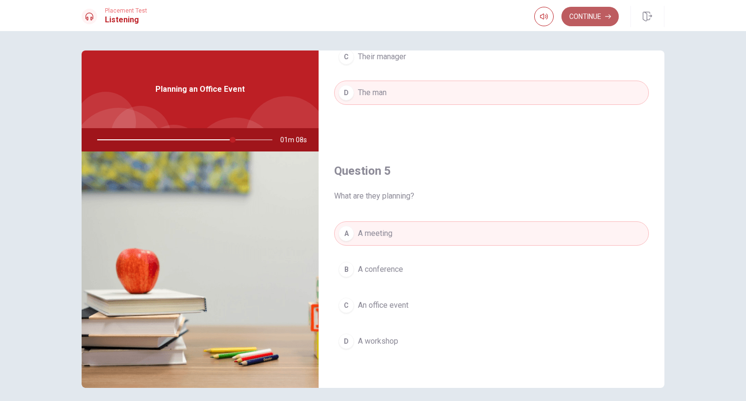
click at [594, 17] on button "Continue" at bounding box center [590, 16] width 57 height 19
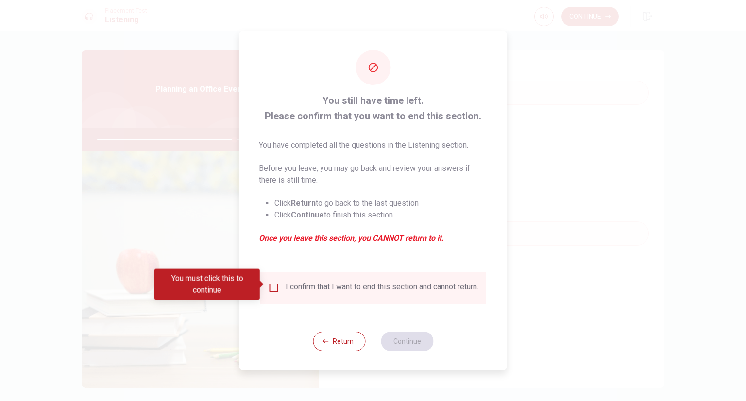
click at [268, 282] on input "You must click this to continue" at bounding box center [274, 288] width 12 height 12
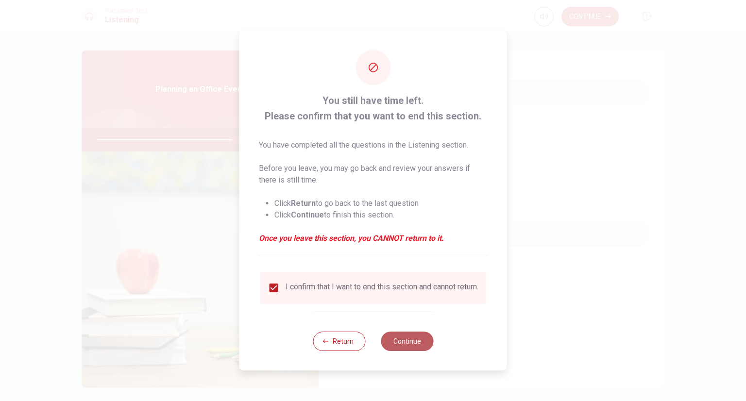
click at [414, 343] on button "Continue" at bounding box center [407, 341] width 52 height 19
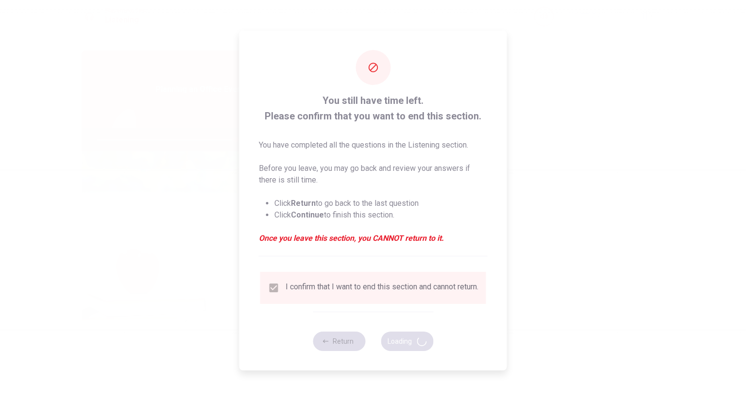
type input "79"
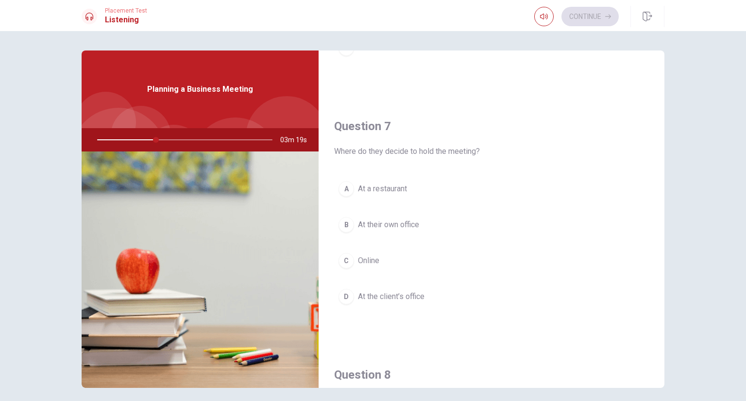
scroll to position [202, 0]
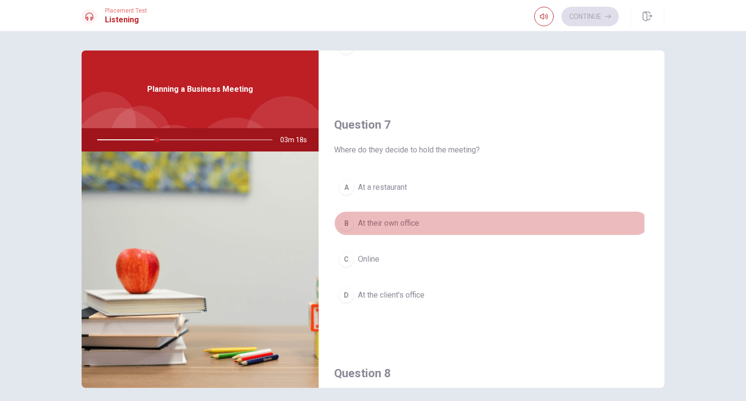
click at [350, 224] on div "B" at bounding box center [347, 224] width 16 height 16
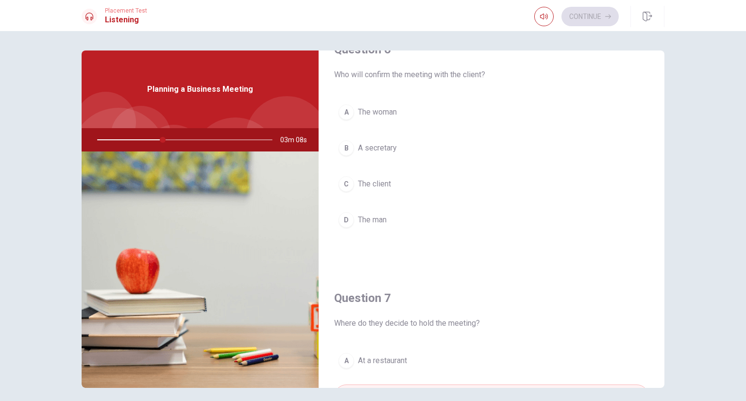
scroll to position [0, 0]
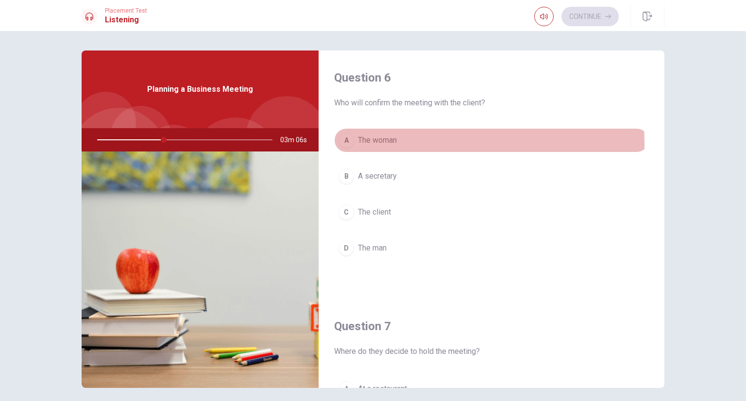
click at [361, 144] on span "The woman" at bounding box center [377, 141] width 39 height 12
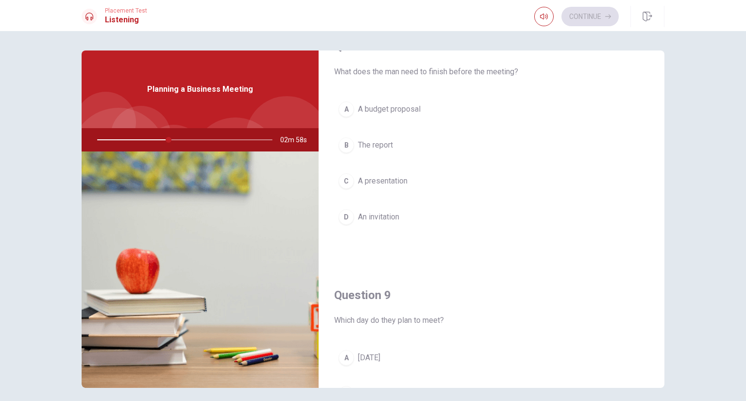
scroll to position [544, 0]
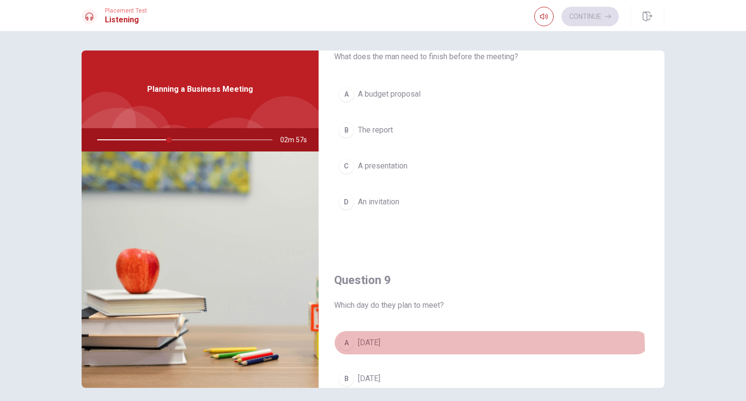
click at [350, 351] on button "A [DATE]" at bounding box center [491, 343] width 315 height 24
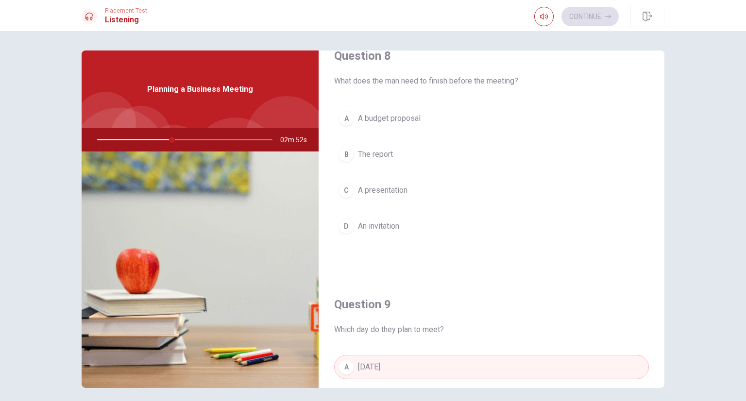
scroll to position [521, 0]
click at [360, 153] on span "The report" at bounding box center [375, 153] width 35 height 12
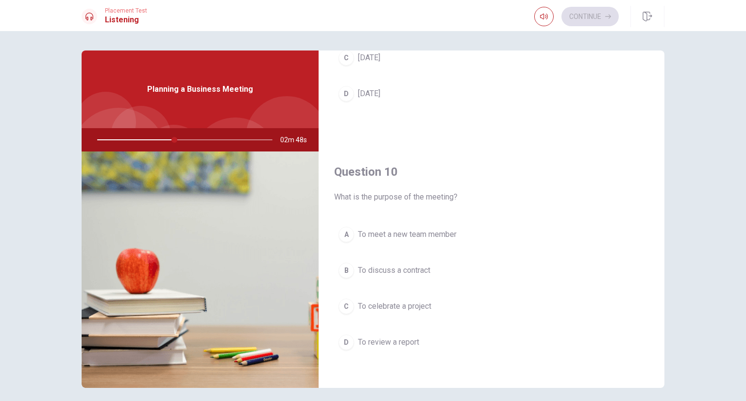
scroll to position [902, 0]
click at [365, 340] on span "To review a report" at bounding box center [388, 342] width 61 height 12
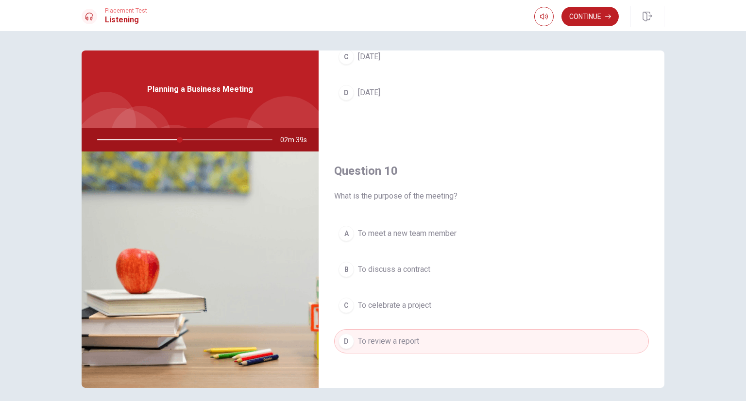
click at [659, 326] on div "Question 6 Who will confirm the meeting with the client? A The woman B A secret…" at bounding box center [373, 220] width 614 height 338
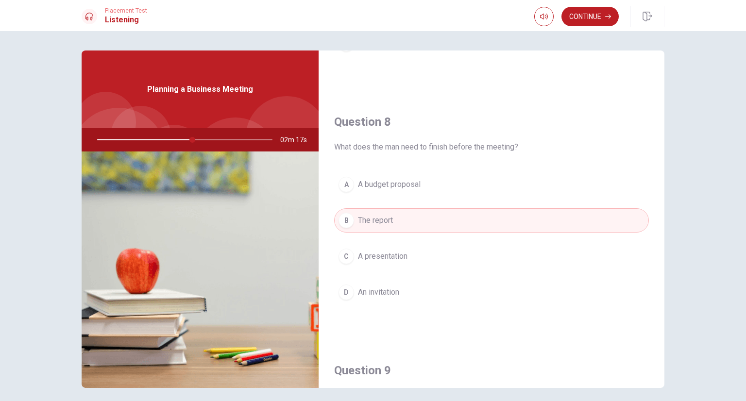
scroll to position [457, 0]
drag, startPoint x: 655, startPoint y: 228, endPoint x: 661, endPoint y: 224, distance: 6.6
click at [661, 224] on div "Question 6 Who will confirm the meeting with the client? A The woman B A secret…" at bounding box center [492, 220] width 346 height 338
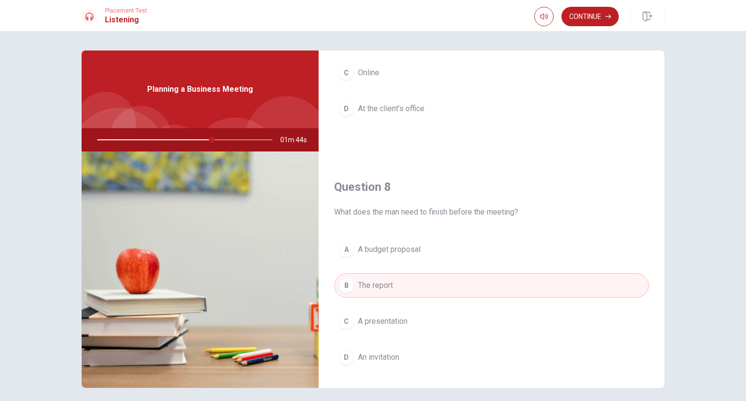
scroll to position [311, 0]
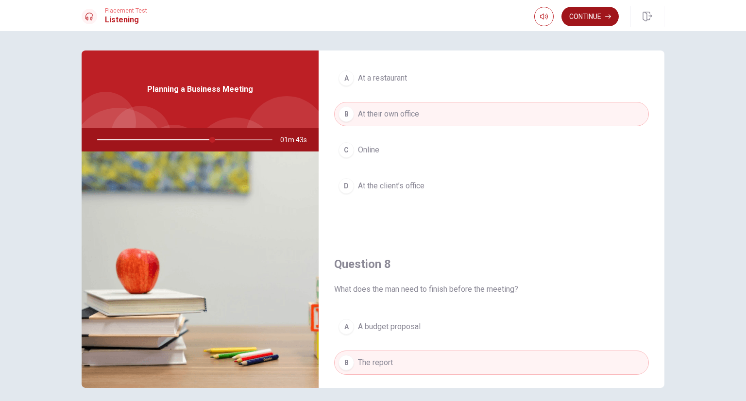
click at [582, 16] on button "Continue" at bounding box center [590, 16] width 57 height 19
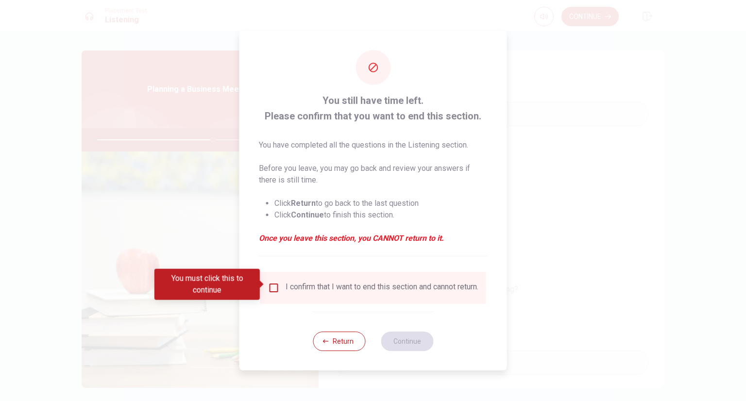
click at [270, 289] on input "You must click this to continue" at bounding box center [274, 288] width 12 height 12
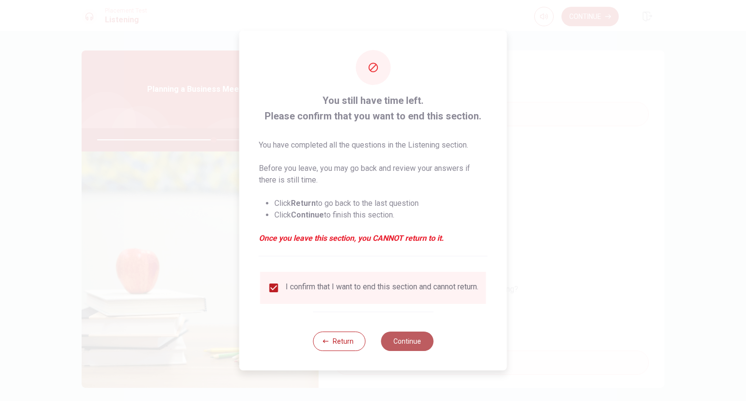
click at [401, 347] on button "Continue" at bounding box center [407, 341] width 52 height 19
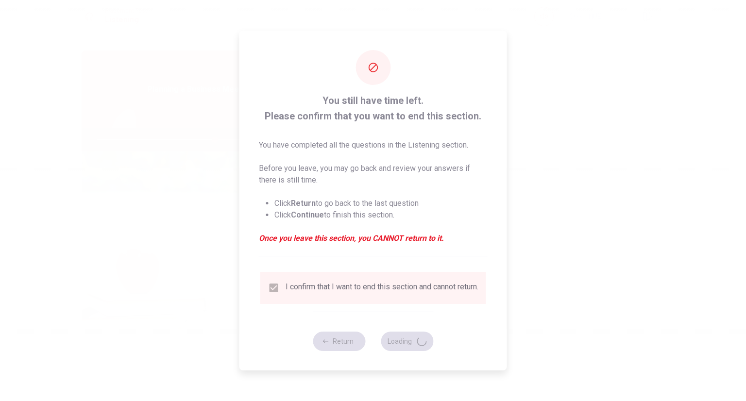
type input "67"
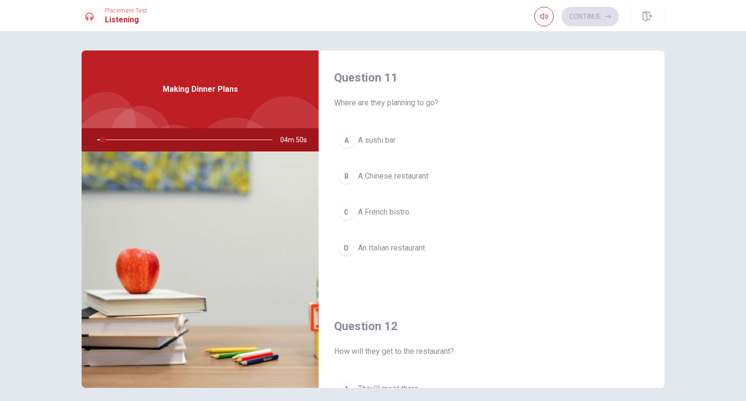
drag, startPoint x: 656, startPoint y: 109, endPoint x: 662, endPoint y: 127, distance: 18.3
click at [662, 127] on div "Question 11 Where are they planning to go? A A sushi bar B A Chinese restaurant…" at bounding box center [492, 220] width 346 height 338
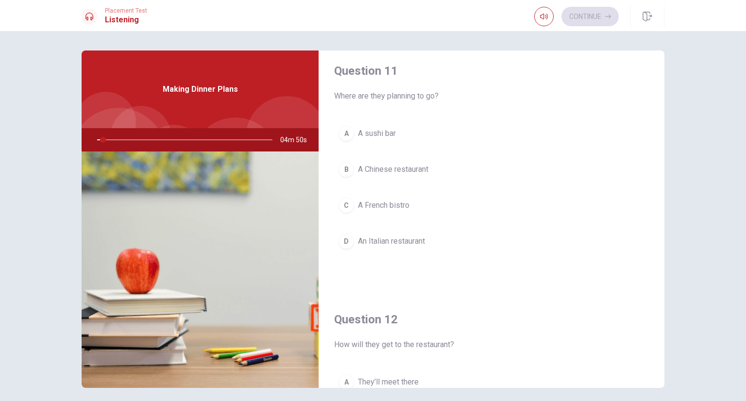
click at [659, 129] on div "Question 11 Where are they planning to go? A A sushi bar B A Chinese restaurant…" at bounding box center [492, 220] width 346 height 338
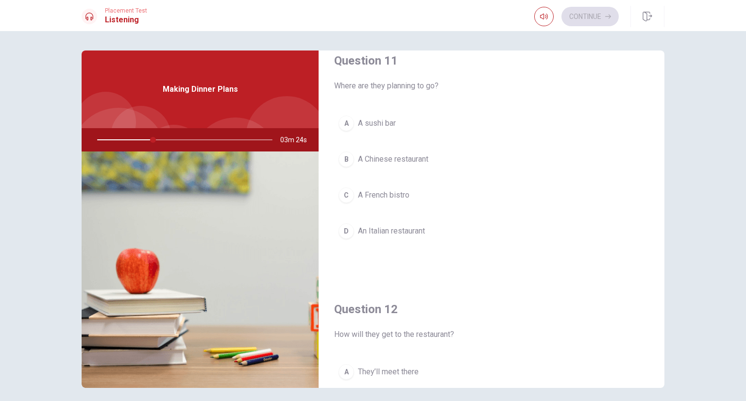
scroll to position [20, 0]
click at [370, 224] on span "An Italian restaurant" at bounding box center [391, 228] width 67 height 12
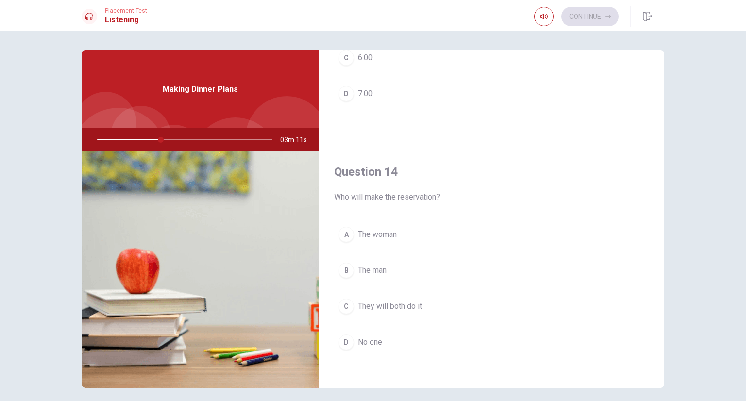
scroll to position [650, 0]
click at [359, 239] on button "A The woman" at bounding box center [491, 236] width 315 height 24
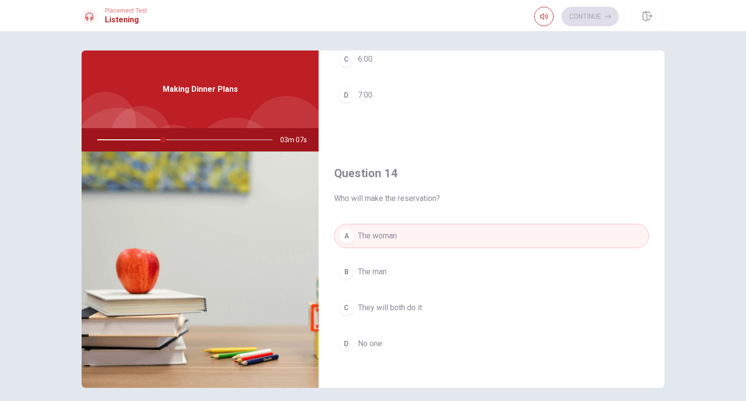
click at [663, 269] on div "Question 11 Where are they planning to go? A A sushi bar B A Chinese restaurant…" at bounding box center [373, 220] width 614 height 338
drag, startPoint x: 663, startPoint y: 269, endPoint x: 663, endPoint y: 251, distance: 18.5
click at [663, 251] on div "Question 11 Where are they planning to go? A A sushi bar B A Chinese restaurant…" at bounding box center [373, 220] width 614 height 338
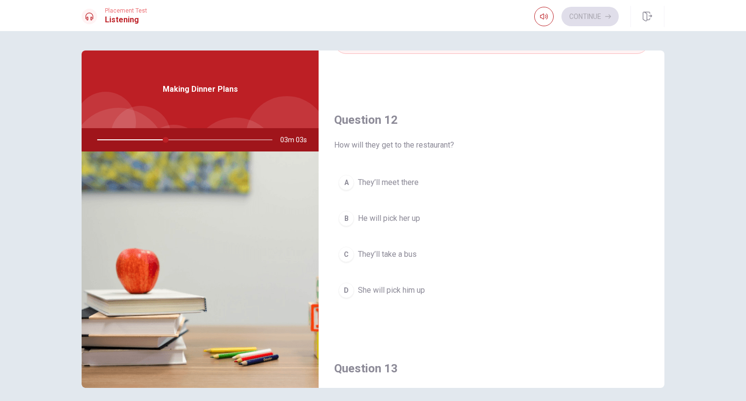
scroll to position [238, 0]
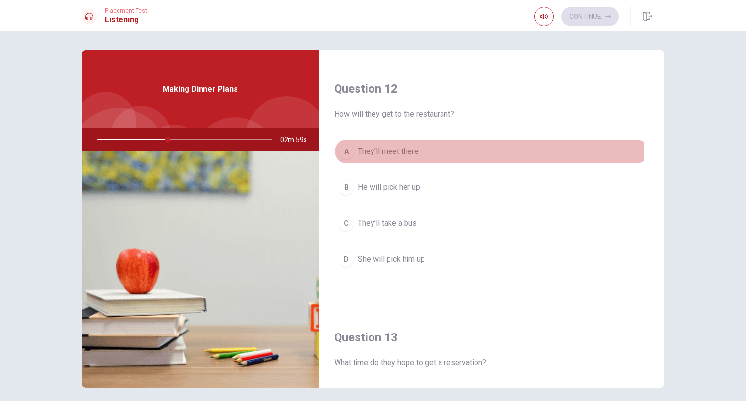
click at [344, 150] on div "A" at bounding box center [347, 152] width 16 height 16
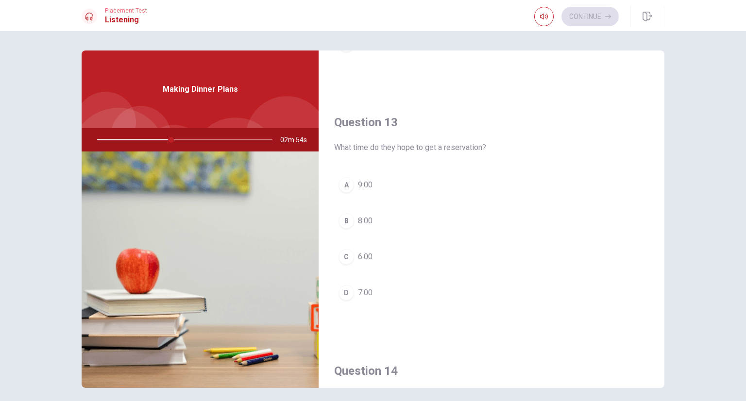
scroll to position [458, 0]
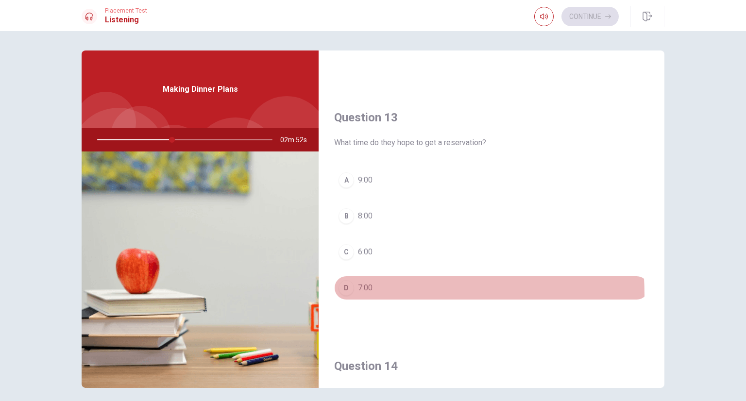
click at [357, 292] on button "D 7:00" at bounding box center [491, 288] width 315 height 24
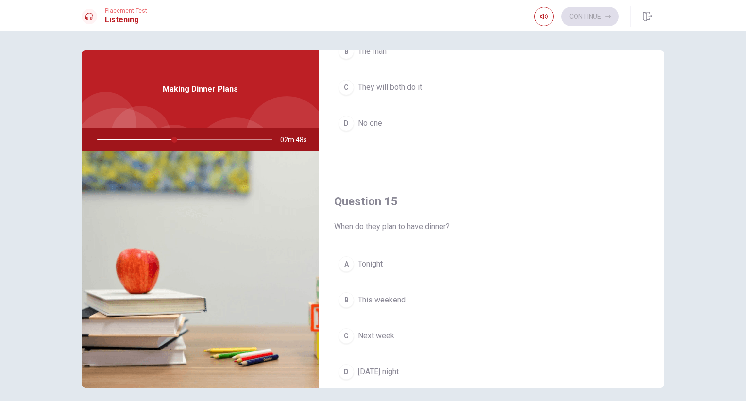
scroll to position [902, 0]
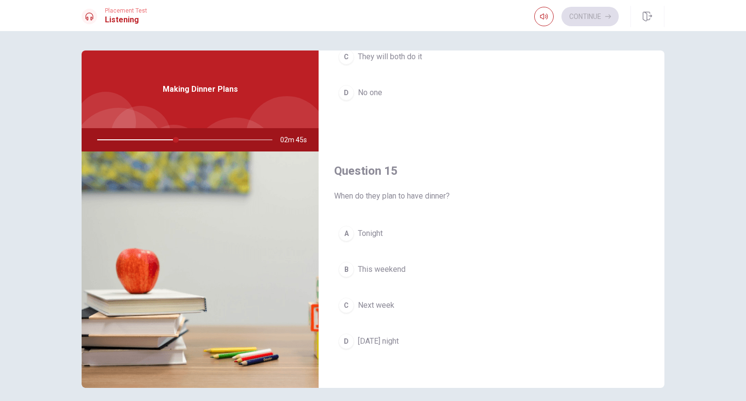
click at [346, 339] on div "D" at bounding box center [347, 342] width 16 height 16
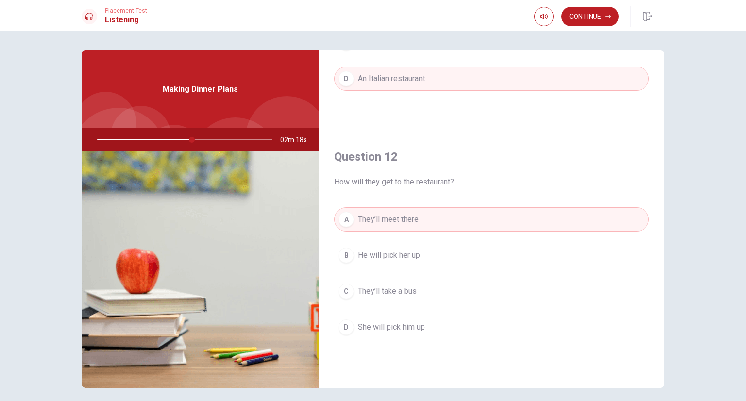
scroll to position [171, 0]
drag, startPoint x: 662, startPoint y: 140, endPoint x: 660, endPoint y: 145, distance: 5.7
click at [660, 145] on div "Question 11 Where are they planning to go? A A sushi bar B A Chinese restaurant…" at bounding box center [373, 220] width 614 height 338
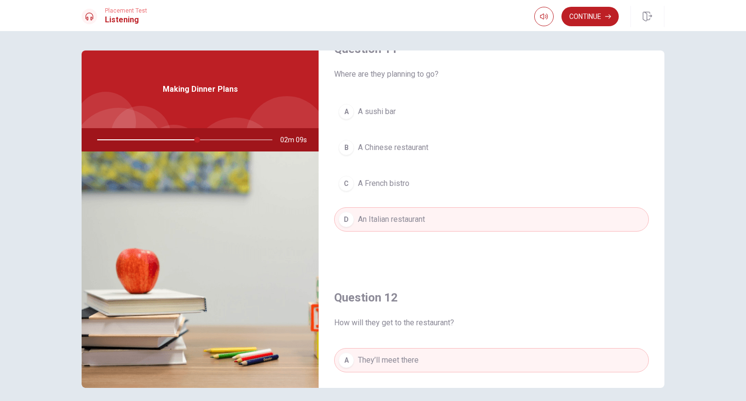
scroll to position [0, 0]
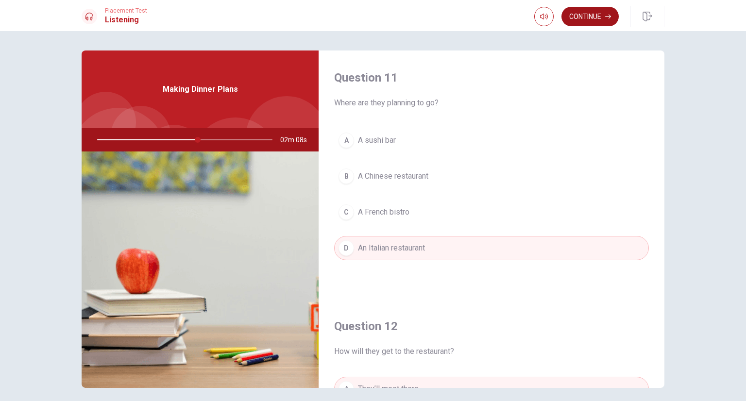
click at [599, 17] on button "Continue" at bounding box center [590, 16] width 57 height 19
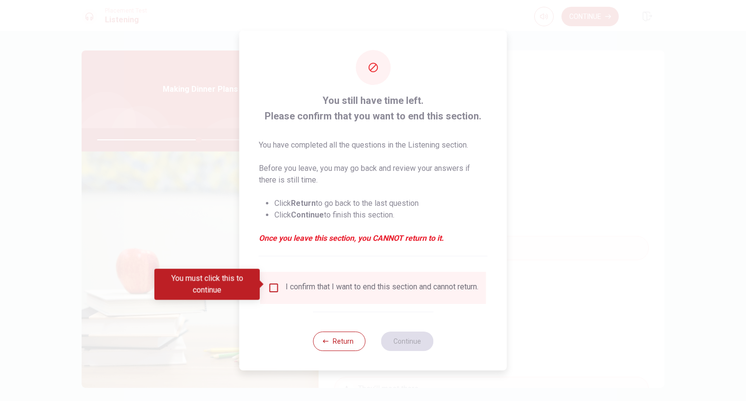
click at [276, 284] on input "You must click this to continue" at bounding box center [274, 288] width 12 height 12
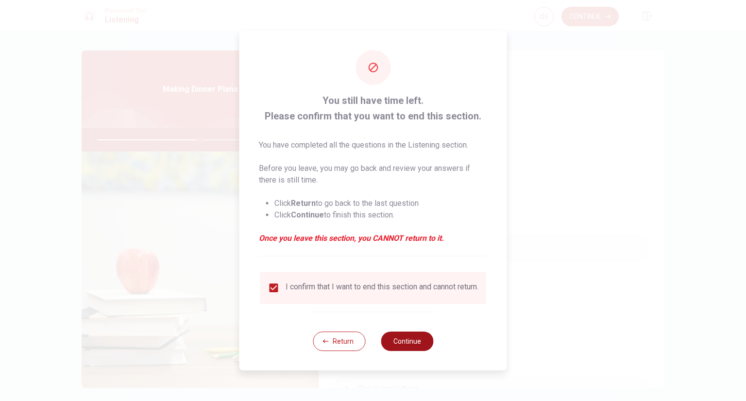
click at [410, 341] on button "Continue" at bounding box center [407, 341] width 52 height 19
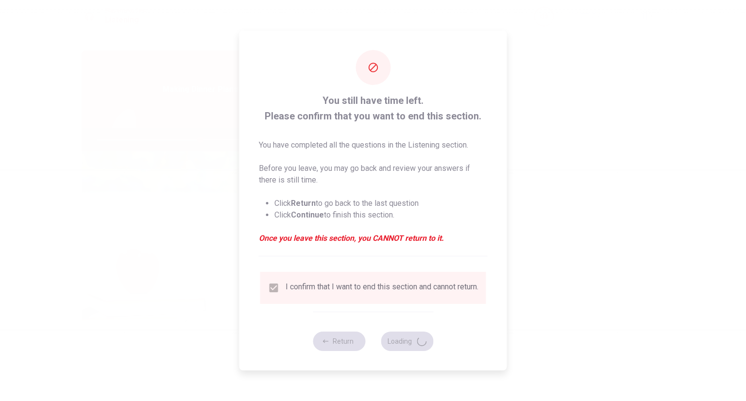
type input "59"
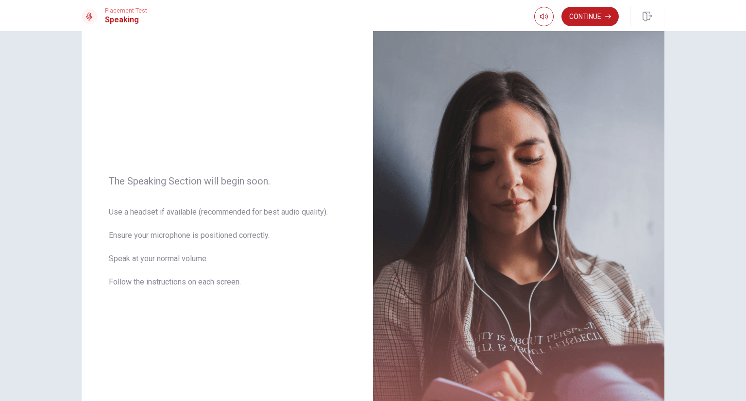
scroll to position [25, 0]
click at [574, 15] on button "Continue" at bounding box center [590, 16] width 57 height 19
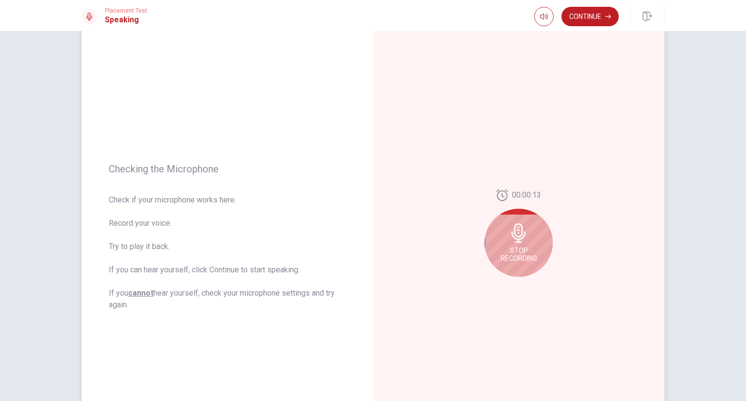
click at [511, 237] on icon at bounding box center [518, 232] width 14 height 19
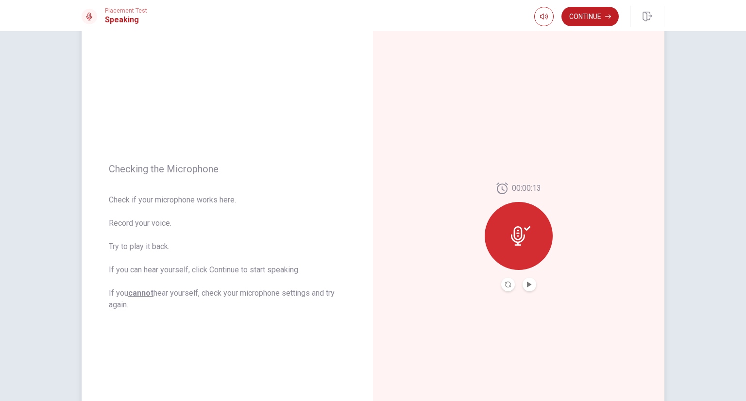
click at [520, 243] on icon at bounding box center [520, 235] width 19 height 19
click at [505, 278] on button "Record Again" at bounding box center [508, 285] width 14 height 14
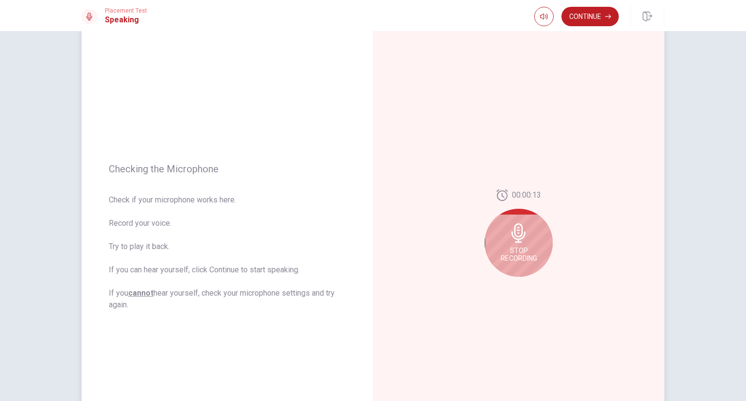
click at [521, 240] on icon at bounding box center [518, 232] width 19 height 19
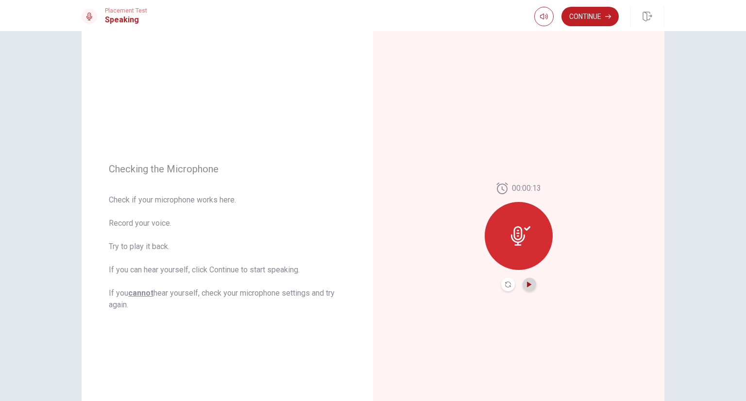
click at [527, 283] on icon "Play Audio" at bounding box center [529, 285] width 4 height 6
click at [603, 18] on button "Continue" at bounding box center [590, 16] width 57 height 19
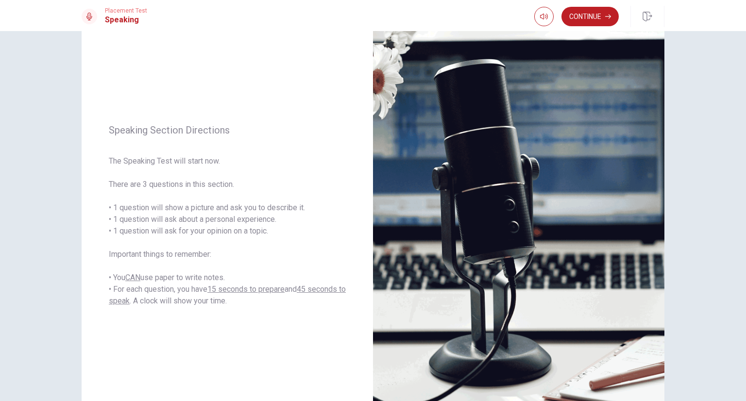
scroll to position [45, 0]
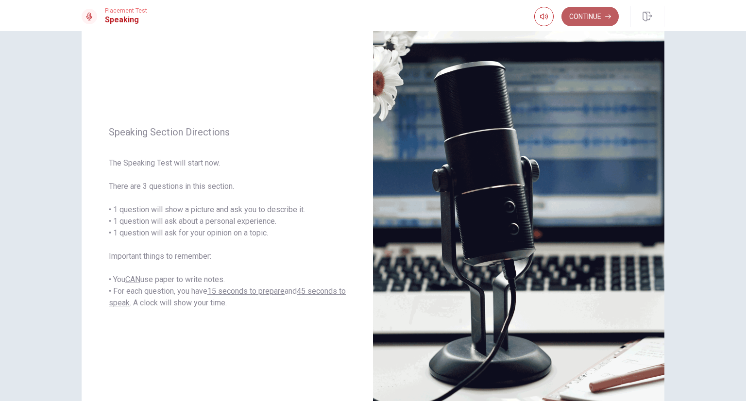
click at [578, 14] on button "Continue" at bounding box center [590, 16] width 57 height 19
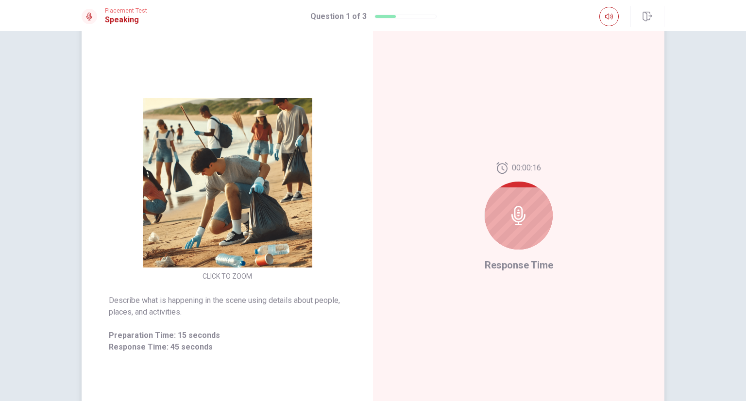
click at [533, 222] on div at bounding box center [519, 216] width 68 height 68
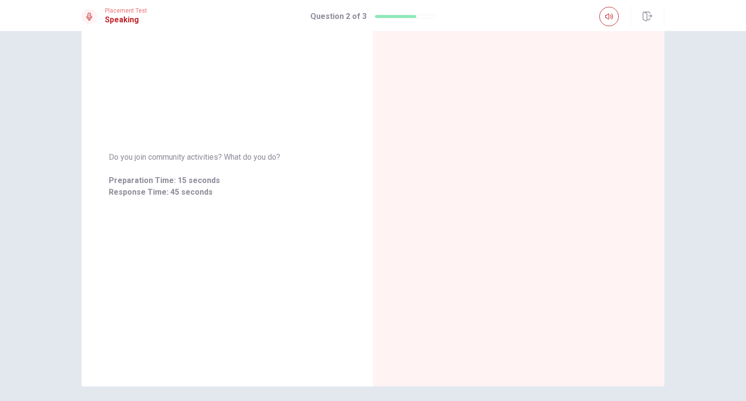
scroll to position [0, 0]
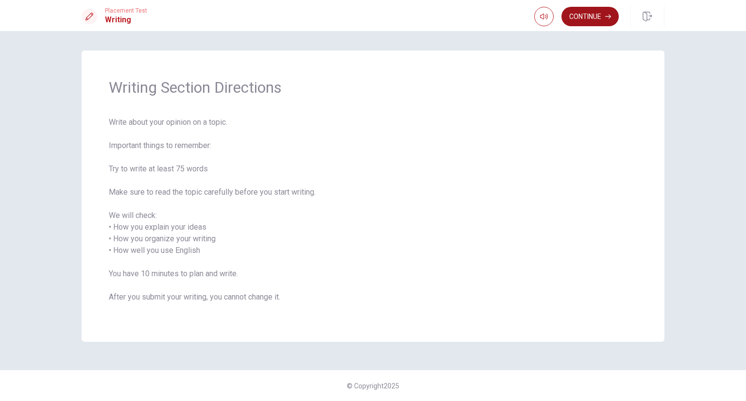
click at [583, 14] on button "Continue" at bounding box center [590, 16] width 57 height 19
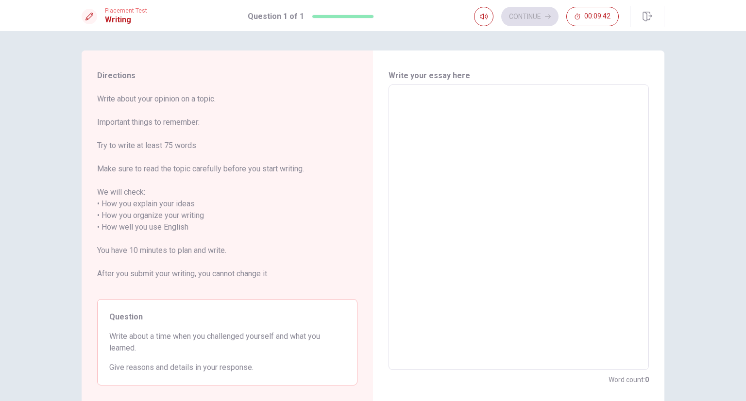
click at [419, 95] on textarea at bounding box center [518, 228] width 247 height 270
type textarea "i"
type textarea "x"
type textarea "i"
type textarea "x"
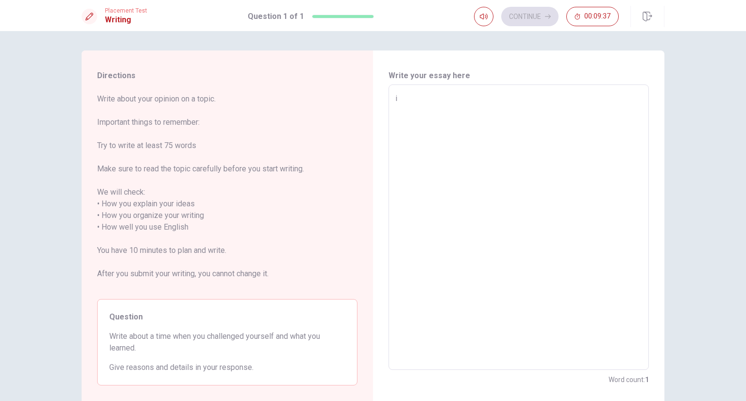
type textarea "i w"
type textarea "x"
type textarea "i wi"
type textarea "x"
type textarea "i wil"
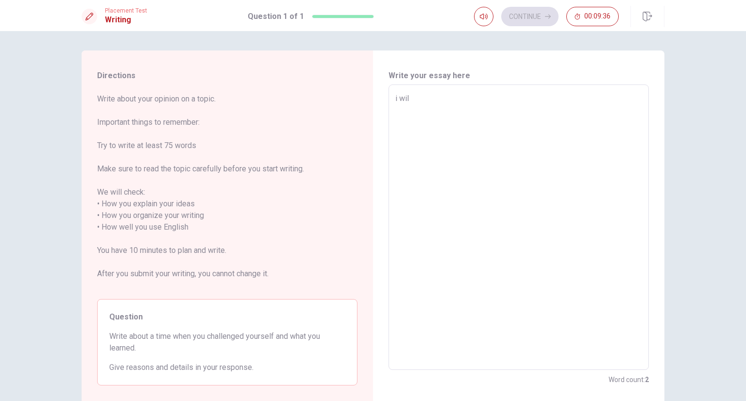
type textarea "x"
type textarea "i will"
type textarea "x"
type textarea "i will"
type textarea "x"
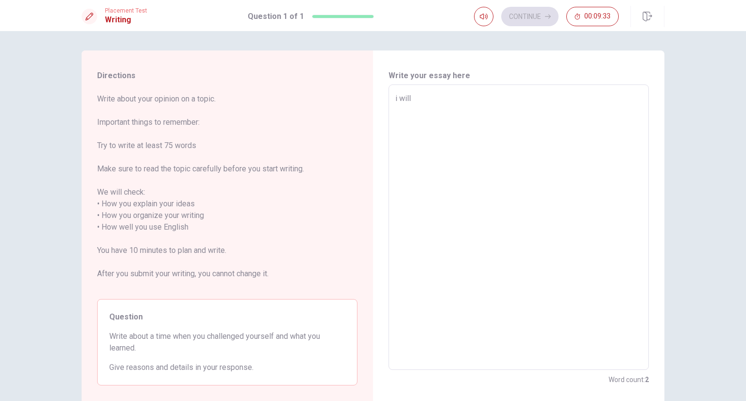
type textarea "i will t"
type textarea "x"
type textarea "i will ta"
type textarea "x"
type textarea "i will tal"
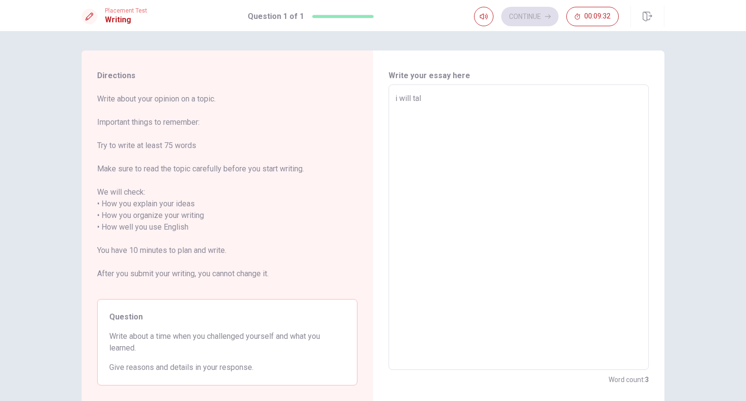
type textarea "x"
type textarea "i will talk"
type textarea "x"
type textarea "i will talk"
type textarea "x"
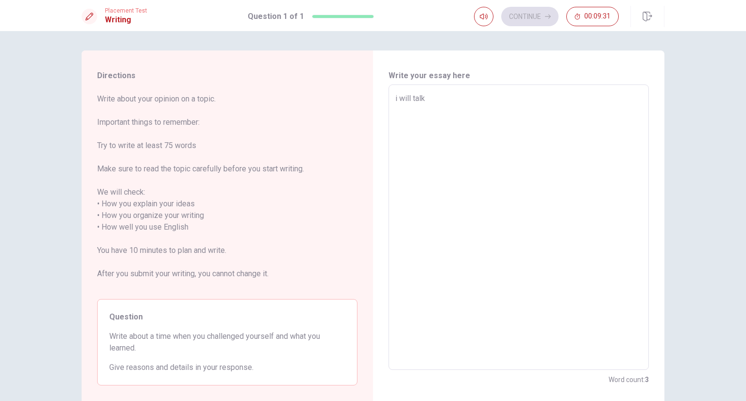
type textarea "i will talk w"
type textarea "x"
type textarea "i will talk wi"
type textarea "x"
type textarea "i will talk wit"
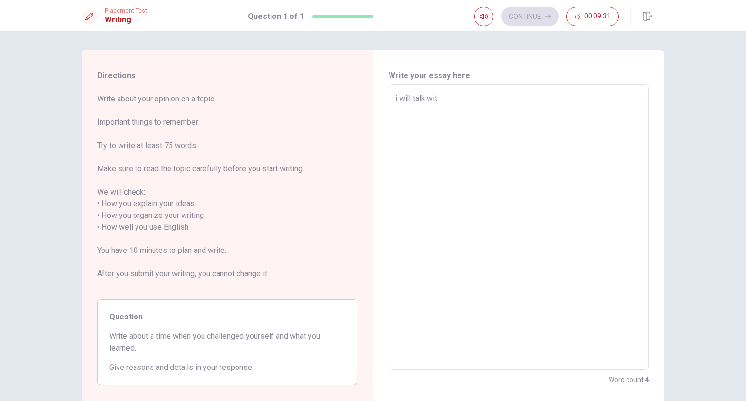
type textarea "x"
type textarea "i will talk with"
type textarea "x"
type textarea "i will talk wit"
type textarea "x"
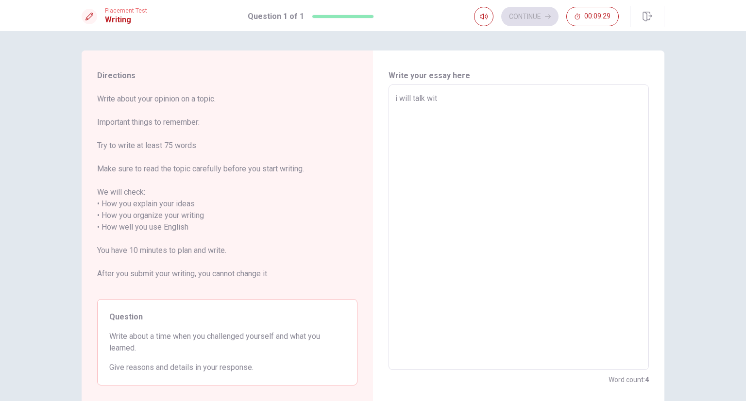
type textarea "i will talk wi"
type textarea "x"
type textarea "i will talk w"
type textarea "x"
type textarea "i will talk"
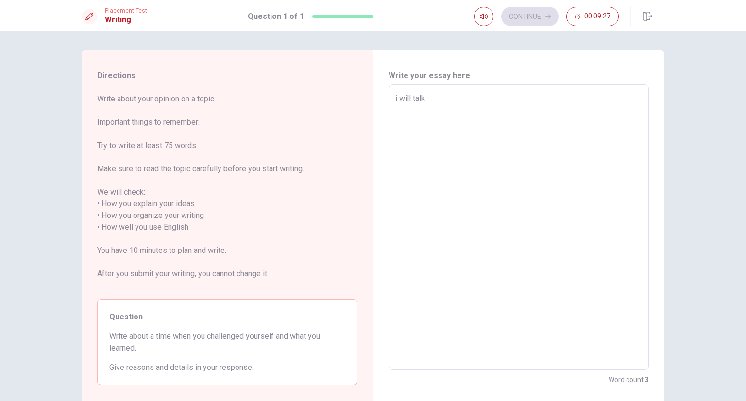
type textarea "x"
type textarea "i will talk a"
type textarea "x"
type textarea "i will talk ab"
type textarea "x"
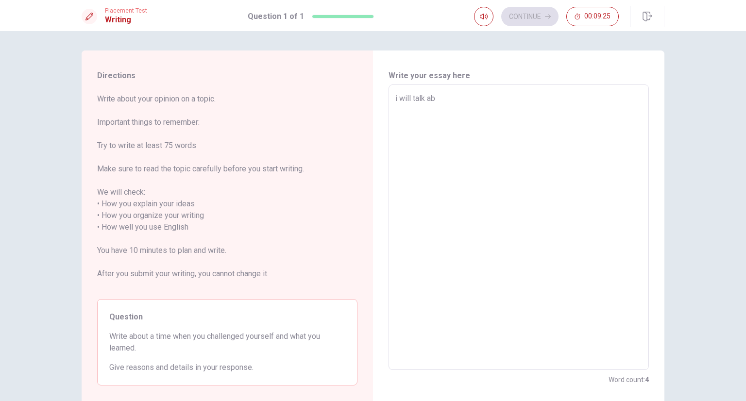
type textarea "i will talk abo"
type textarea "x"
type textarea "i will talk abou"
type textarea "x"
type textarea "i will talk about"
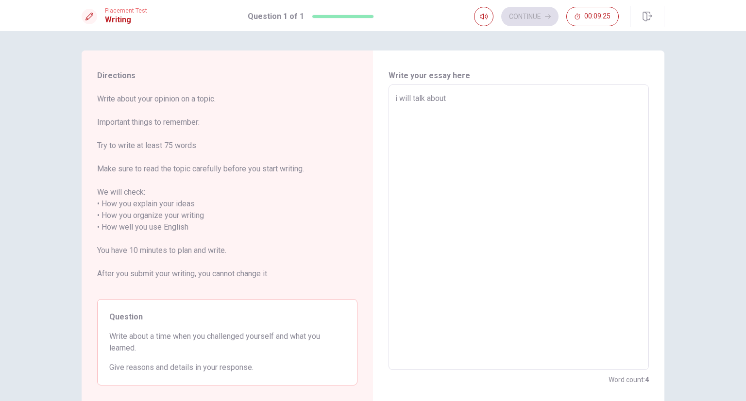
type textarea "x"
type textarea "i will talk about"
type textarea "x"
type textarea "i will talk about o"
type textarea "x"
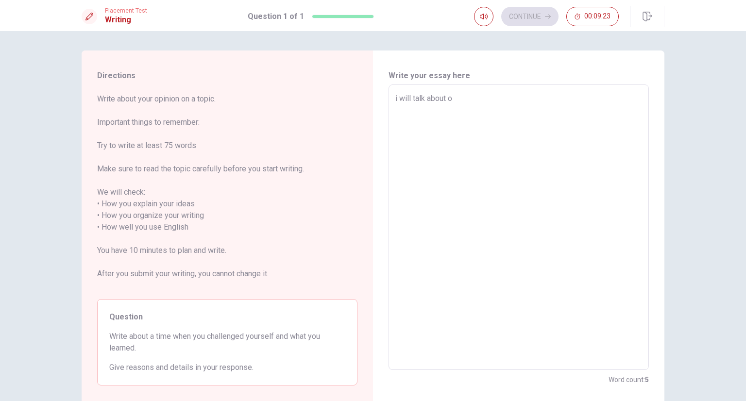
type textarea "i will talk about of"
type textarea "x"
type textarea "i will talk about of"
type textarea "x"
type textarea "i will talk about of c"
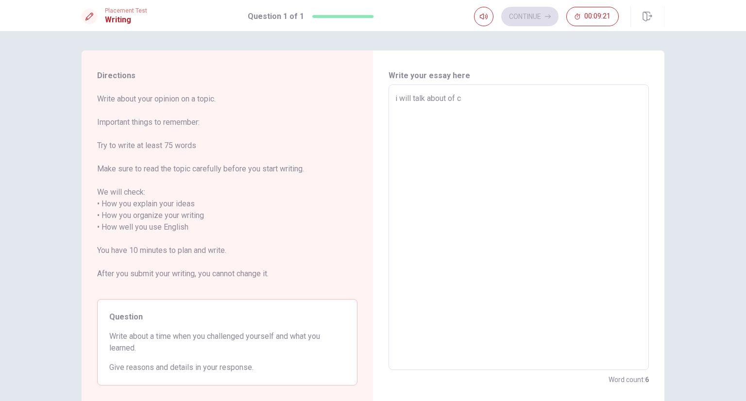
type textarea "x"
type textarea "i will talk about of co"
type textarea "x"
type textarea "i will talk about of con"
type textarea "x"
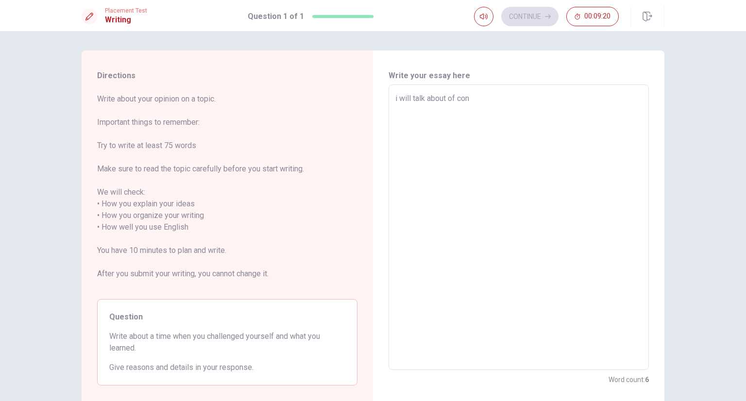
type textarea "i will talk about of cont"
type textarea "x"
type textarea "i will talk about of conta"
type textarea "x"
type textarea "i will talk about of contai"
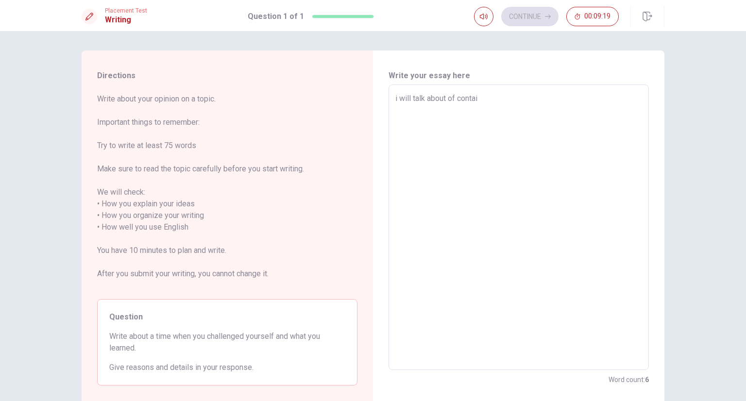
type textarea "x"
type textarea "i will talk about of conta"
type textarea "x"
type textarea "i will talk about of contam"
type textarea "x"
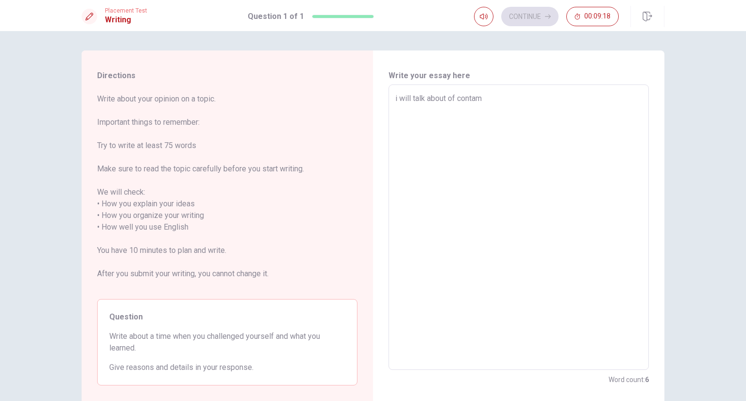
type textarea "i will talk about of contami"
type textarea "x"
type textarea "i will talk about of contamin"
type textarea "x"
type textarea "i will talk about of contamina"
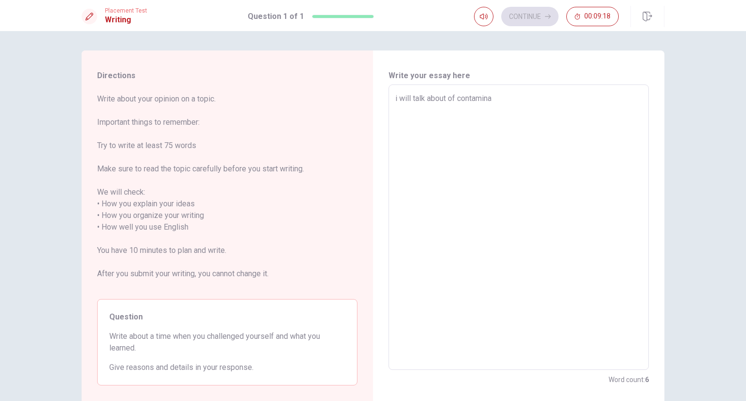
type textarea "x"
type textarea "i will talk about of contaminat"
type textarea "x"
type textarea "i will talk about of contaminati"
type textarea "x"
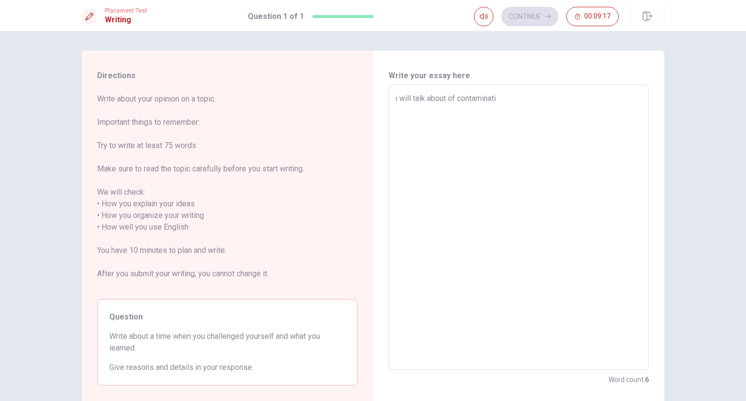
type textarea "i will talk about of contaminatio"
type textarea "x"
type textarea "i will talk about of contamination"
type textarea "x"
type textarea "i will talk about of contamination"
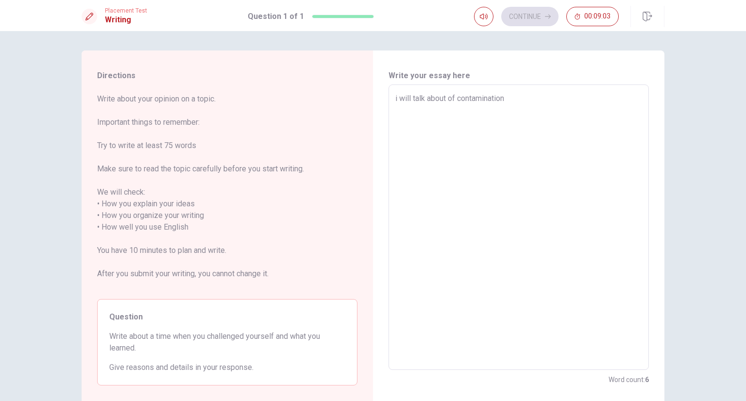
type textarea "x"
type textarea "i will talk about of contamination ,"
type textarea "x"
type textarea "i will talk about of contamination ,"
type textarea "x"
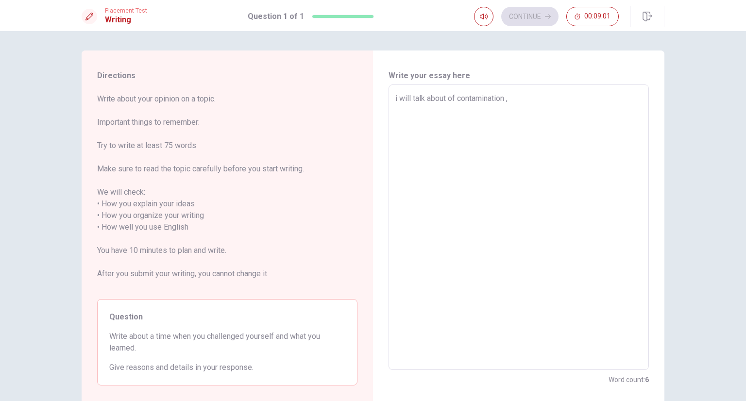
type textarea "i will talk about of contamination , i"
type textarea "x"
type textarea "i will talk about of contamination , i"
type textarea "x"
type textarea "i will talk about of contamination , i t"
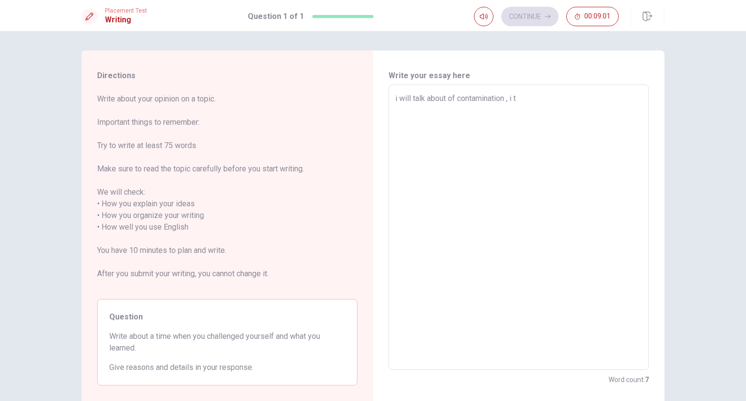
type textarea "x"
type textarea "i will talk about of contamination , i th"
type textarea "x"
type textarea "i will talk about of contamination , i thi"
type textarea "x"
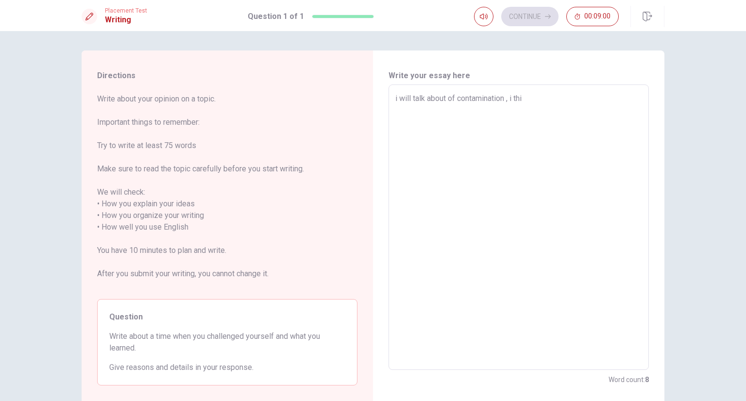
type textarea "i will talk about of contamination , i thin"
type textarea "x"
type textarea "i will talk about of contamination , i think"
type textarea "x"
type textarea "i will talk about of contamination , i think"
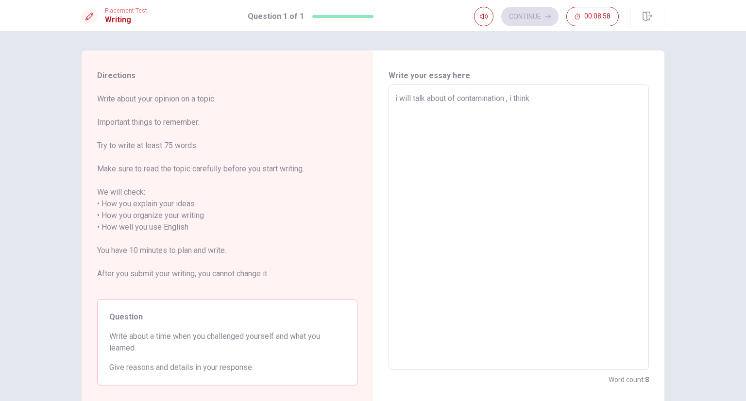
type textarea "x"
type textarea "i will talk about of contamination , i think t"
type textarea "x"
type textarea "i will talk about of contamination , i think th"
type textarea "x"
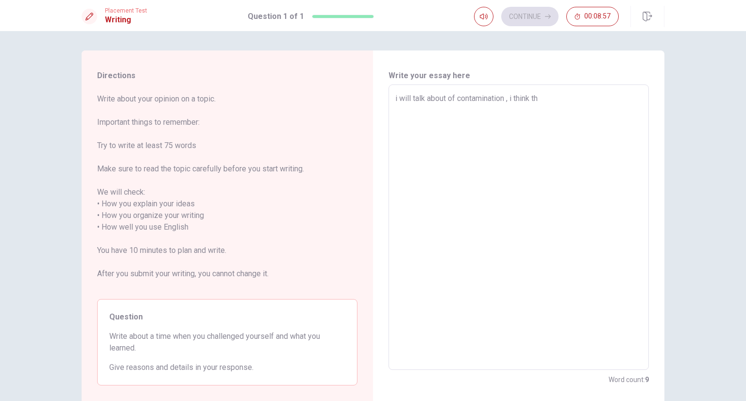
type textarea "i will talk about of contamination , i think tha"
type textarea "x"
type textarea "i will talk about of contamination , i think that"
type textarea "x"
type textarea "i will talk about of contamination , i think that"
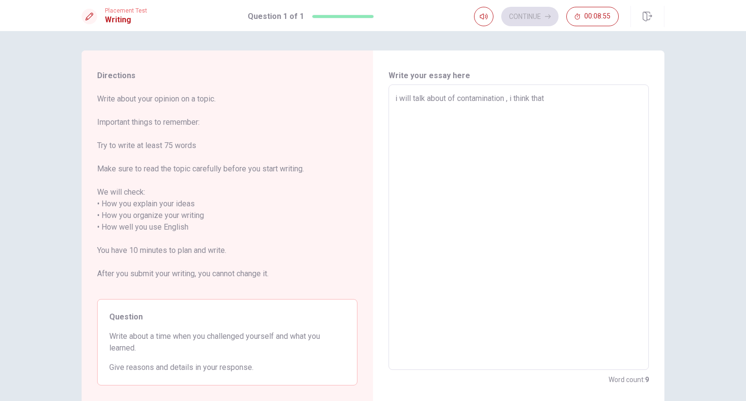
type textarea "x"
type textarea "i will talk about of contamination , i think that w"
type textarea "x"
type textarea "i will talk about of contamination , i think that we"
type textarea "x"
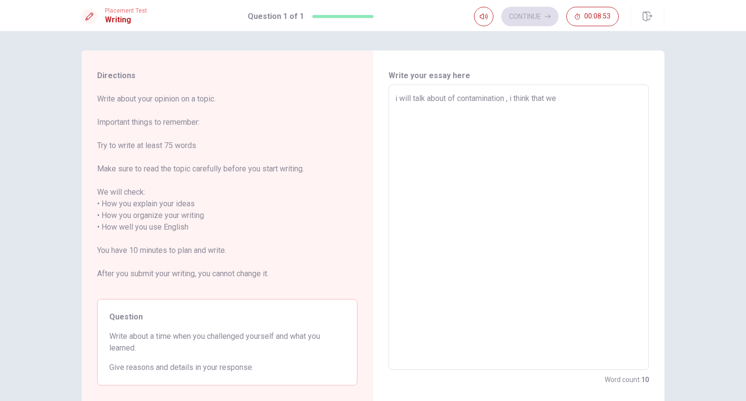
type textarea "i will talk about of contamination , i think that we"
type textarea "x"
type textarea "i will talk about of contamination , i think that we"
type textarea "x"
type textarea "i will talk about of contamination , i think that w"
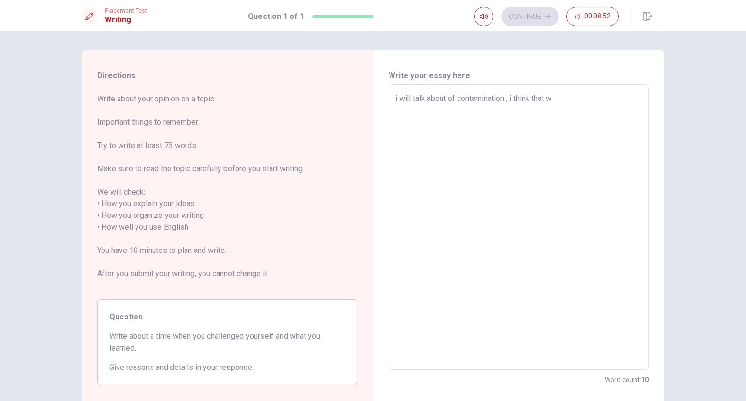
type textarea "x"
type textarea "i will talk about of contamination , i think that"
type textarea "x"
type textarea "i will talk about of contamination , i think that"
type textarea "x"
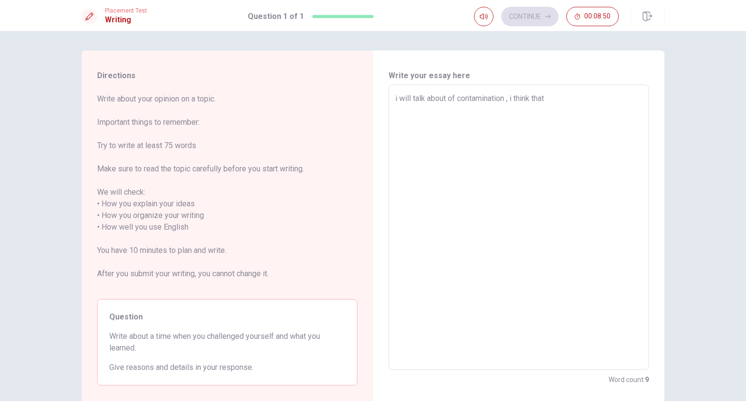
type textarea "i will talk about of contamination , i think tha"
type textarea "x"
type textarea "i will talk about of contamination , i think th"
type textarea "x"
type textarea "i will talk about of contamination , i think t"
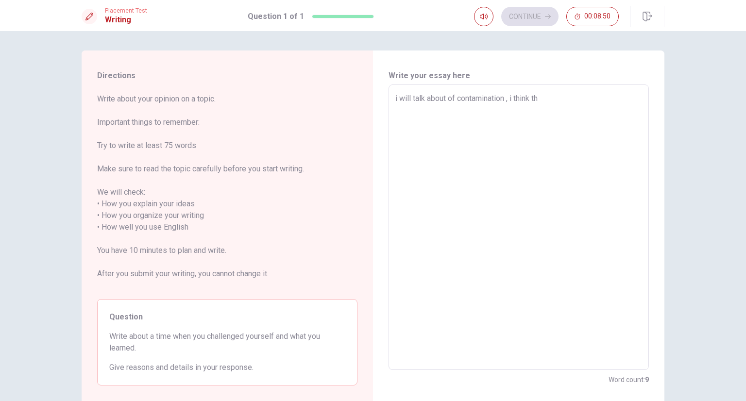
type textarea "x"
type textarea "i will talk about of contamination , i think"
type textarea "x"
type textarea "i will talk about of contamination , i think"
type textarea "x"
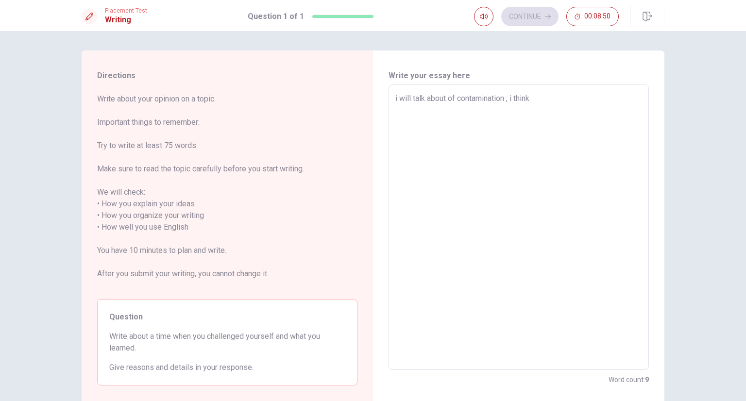
type textarea "i will talk about of contamination , i thin"
type textarea "x"
type textarea "i will talk about of contamination , i thi"
type textarea "x"
type textarea "i will talk about of contamination , i th"
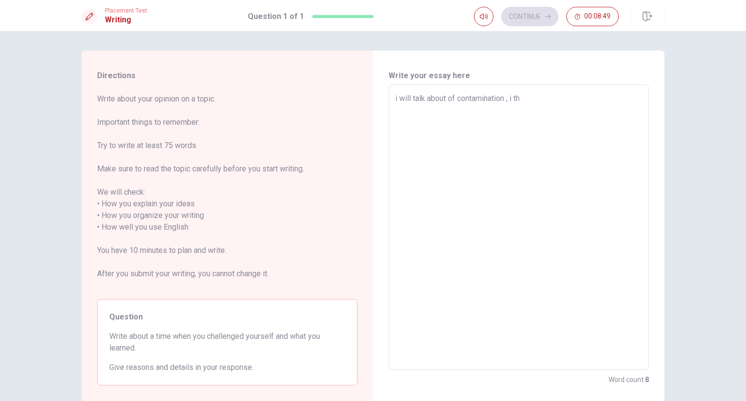
type textarea "x"
type textarea "i will talk about of contamination , i t"
type textarea "x"
type textarea "i will talk about of contamination , i"
type textarea "x"
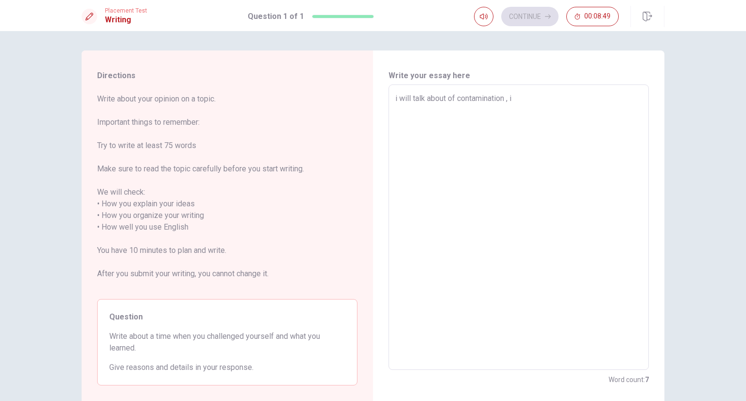
type textarea "i will talk about of contamination , i"
type textarea "x"
type textarea "i will talk about of contamination ,"
type textarea "x"
type textarea "i will talk about of contamination , I"
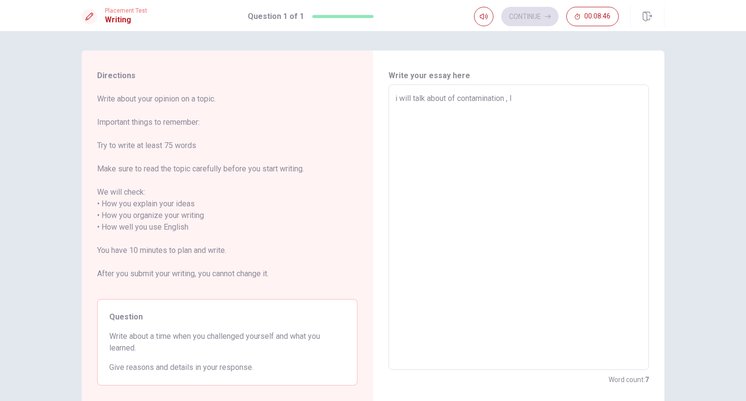
type textarea "x"
type textarea "i will talk about of contamination ,"
type textarea "x"
type textarea "i will talk about of contamination ,"
type textarea "x"
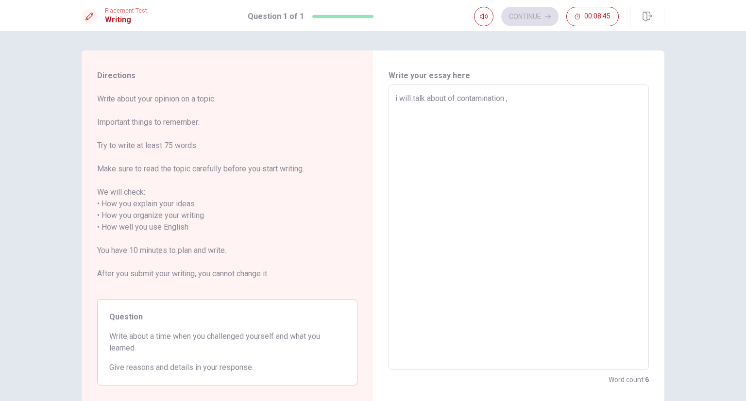
type textarea "i will talk about of contamination"
type textarea "x"
type textarea "i will talk about of contamination"
type textarea "x"
type textarea "i will talk about of contamination"
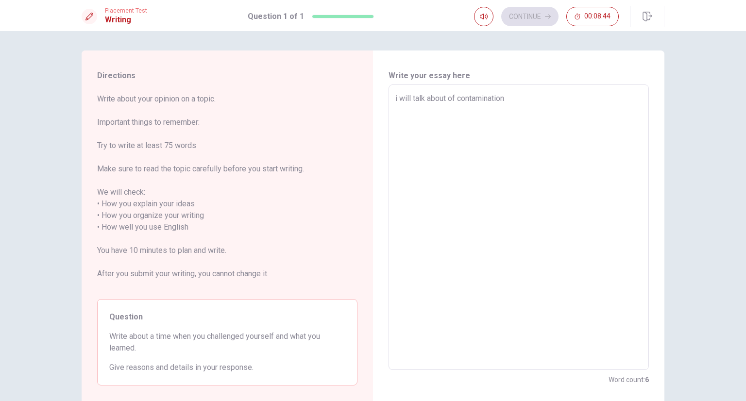
type textarea "x"
type textarea "i will talk about of contamination I"
type textarea "x"
type textarea "i will talk about of contamination I"
type textarea "x"
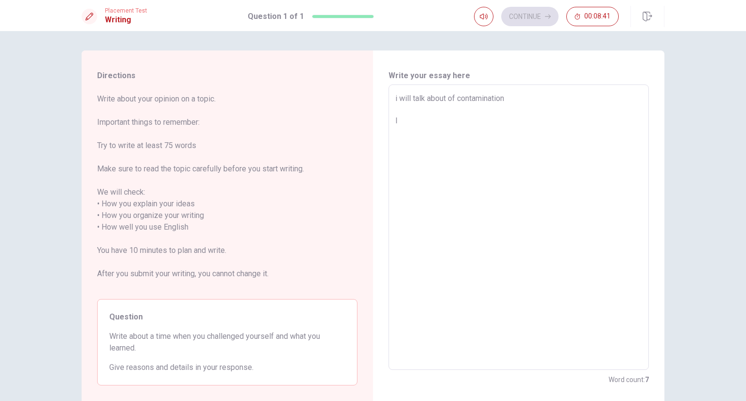
type textarea "i will talk about of contamination I"
type textarea "x"
type textarea "i will talk about of contamination"
type textarea "x"
type textarea "i will talk about of contamination w"
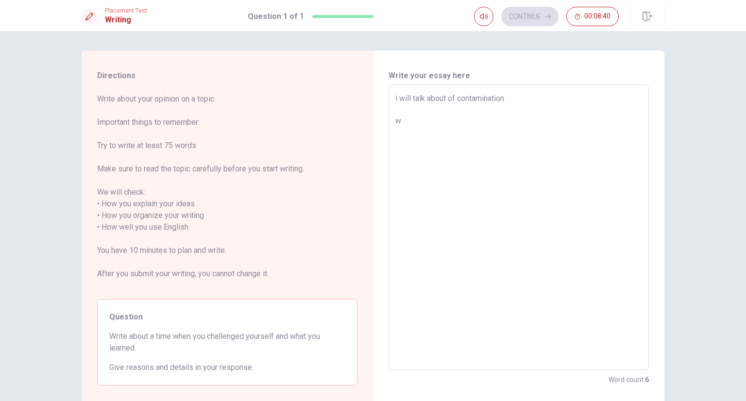
type textarea "x"
type textarea "i will talk about of contamination we"
type textarea "x"
type textarea "i will talk about of contamination we"
type textarea "x"
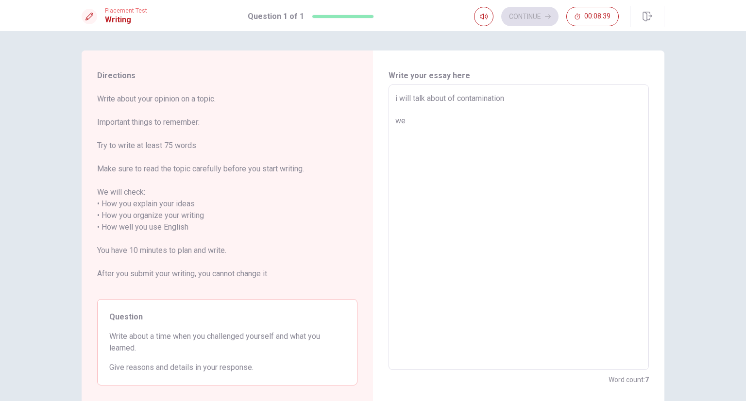
type textarea "i will talk about of contamination we n"
type textarea "x"
type textarea "i will talk about of contamination we ne"
type textarea "x"
type textarea "i will talk about of contamination we nee"
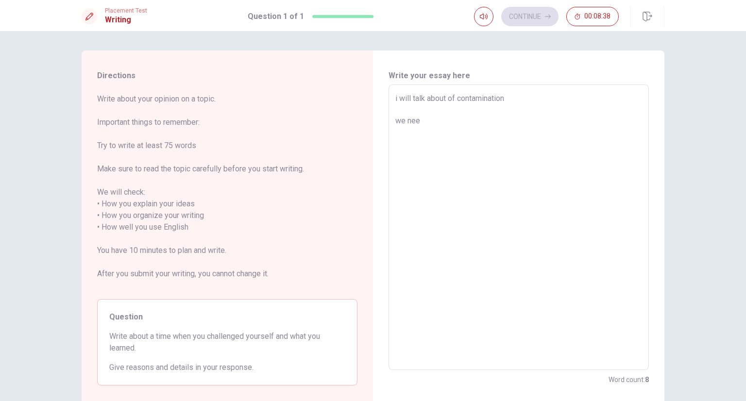
type textarea "x"
type textarea "i will talk about of contamination we need"
type textarea "x"
type textarea "i will talk about of contamination we need"
type textarea "x"
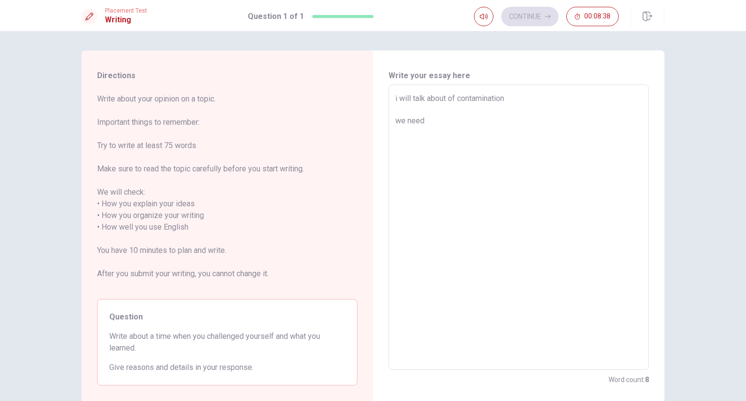
type textarea "i will talk about of contamination we need"
type textarea "x"
type textarea "i will talk about of contamination we nee"
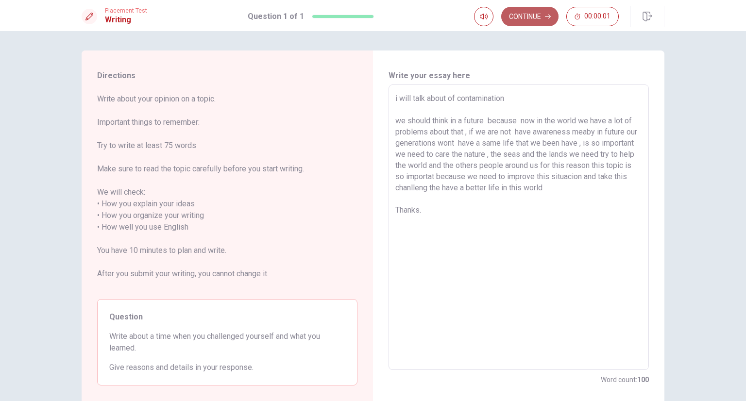
click at [535, 18] on button "Continue" at bounding box center [529, 16] width 57 height 19
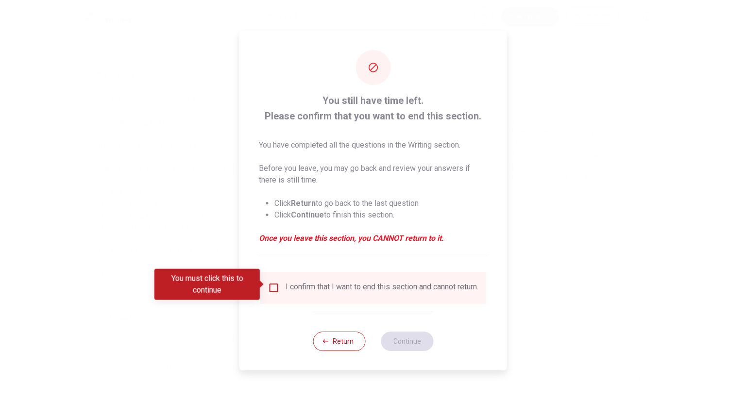
click at [272, 284] on input "You must click this to continue" at bounding box center [274, 288] width 12 height 12
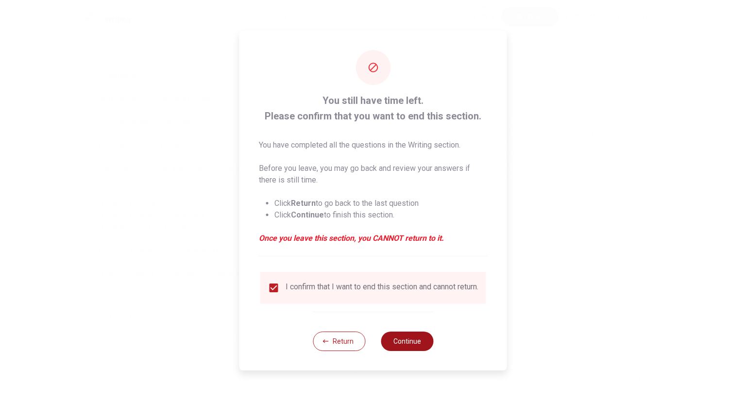
click at [404, 351] on button "Continue" at bounding box center [407, 341] width 52 height 19
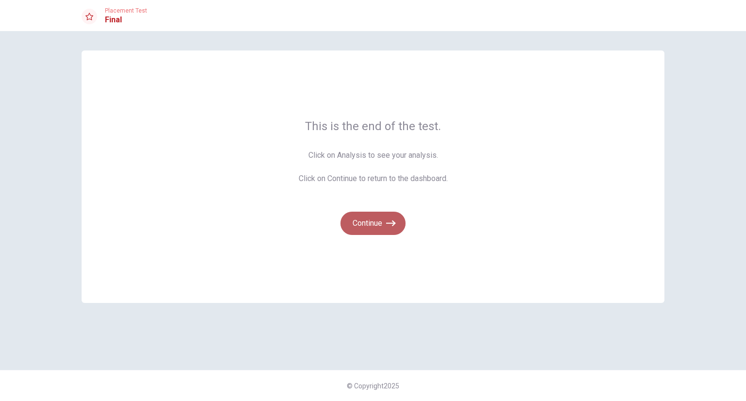
click at [361, 222] on button "Continue" at bounding box center [373, 223] width 65 height 23
